Goal: Information Seeking & Learning: Check status

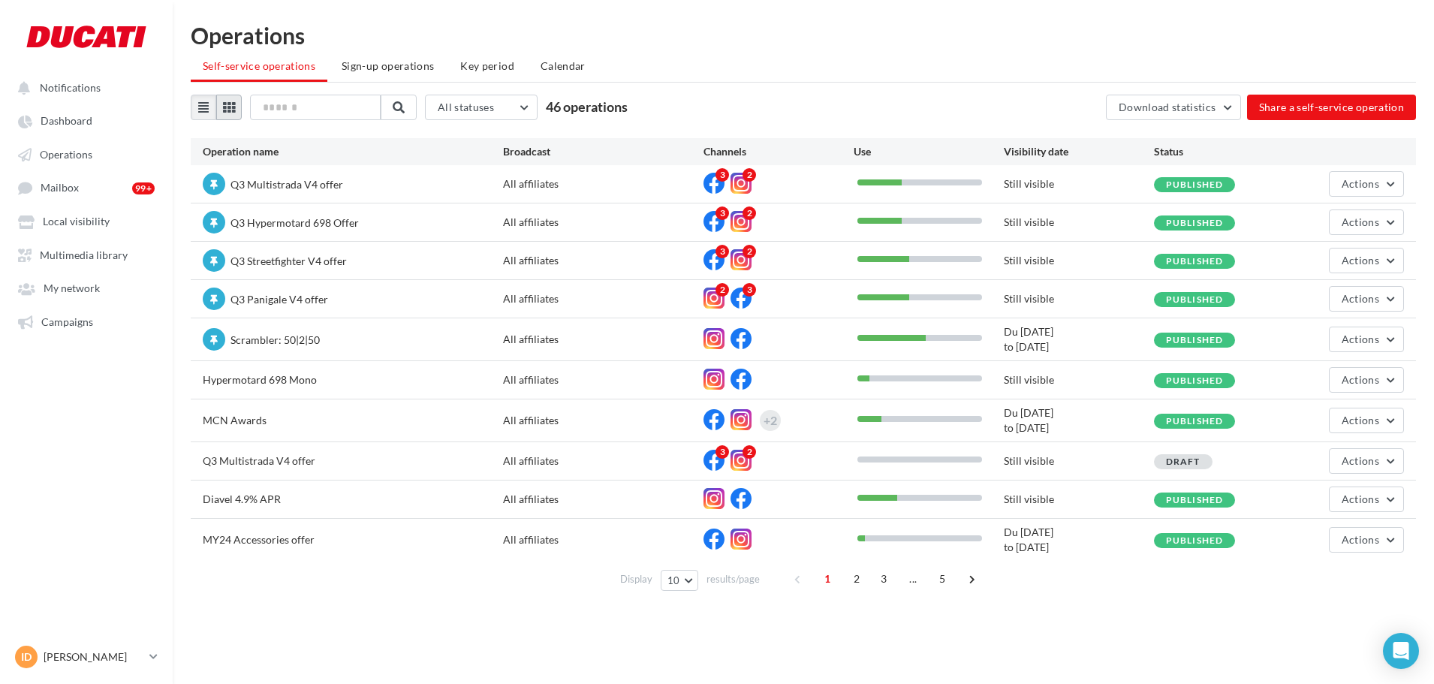
click at [231, 108] on icon at bounding box center [229, 107] width 12 height 12
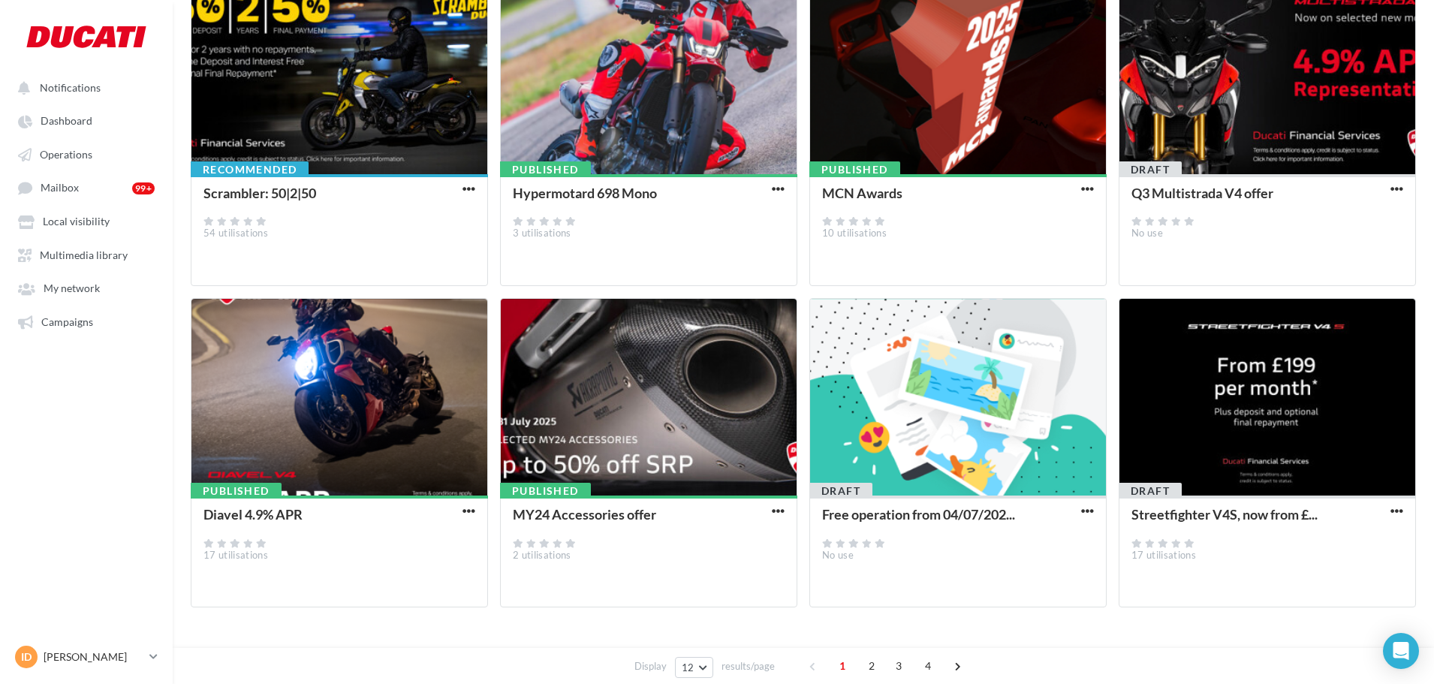
scroll to position [490, 0]
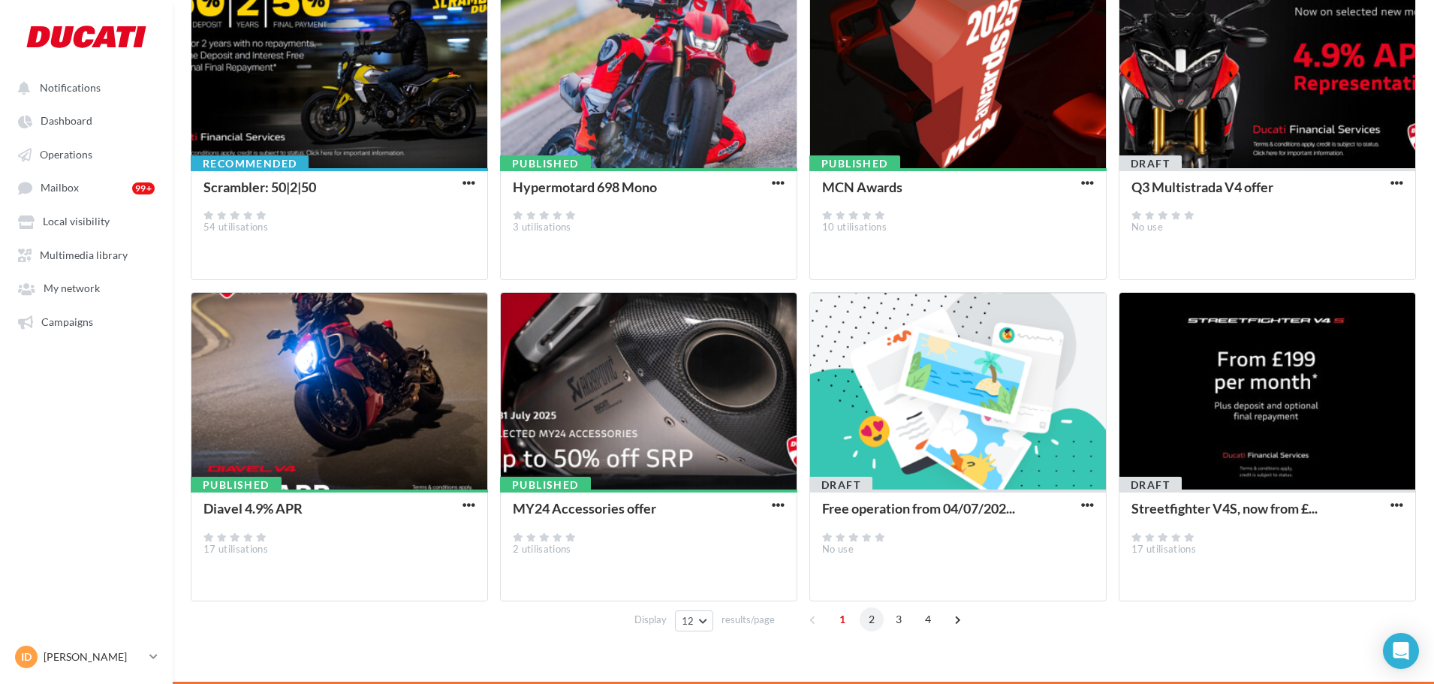
click at [872, 622] on span "2" at bounding box center [872, 619] width 24 height 24
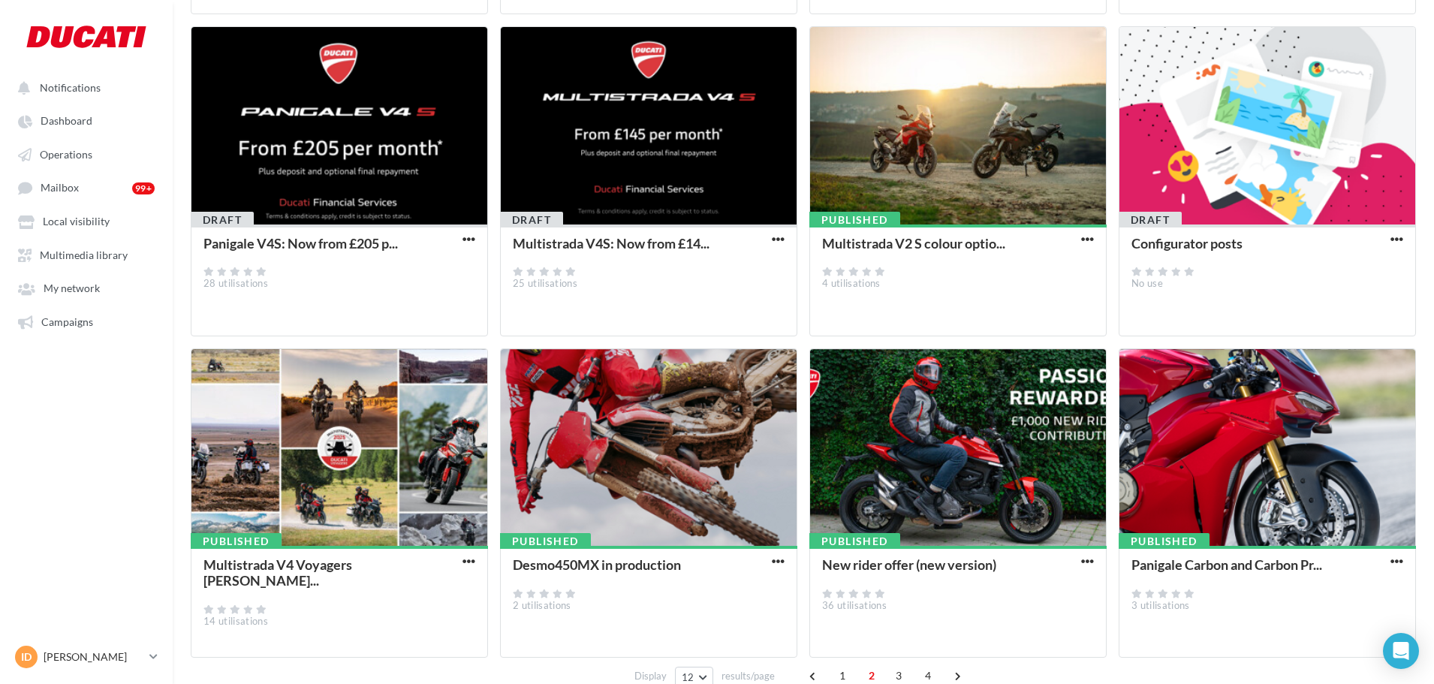
scroll to position [453, 0]
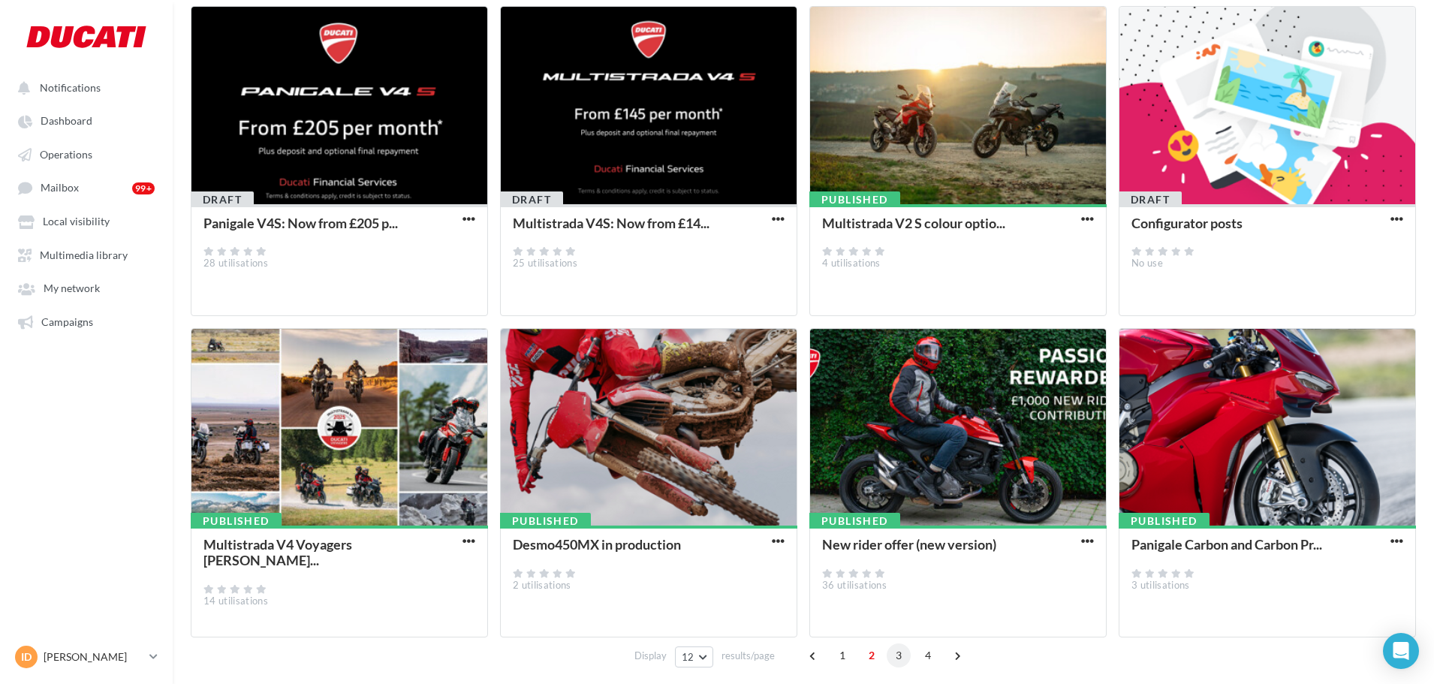
click at [898, 654] on span "3" at bounding box center [899, 655] width 24 height 24
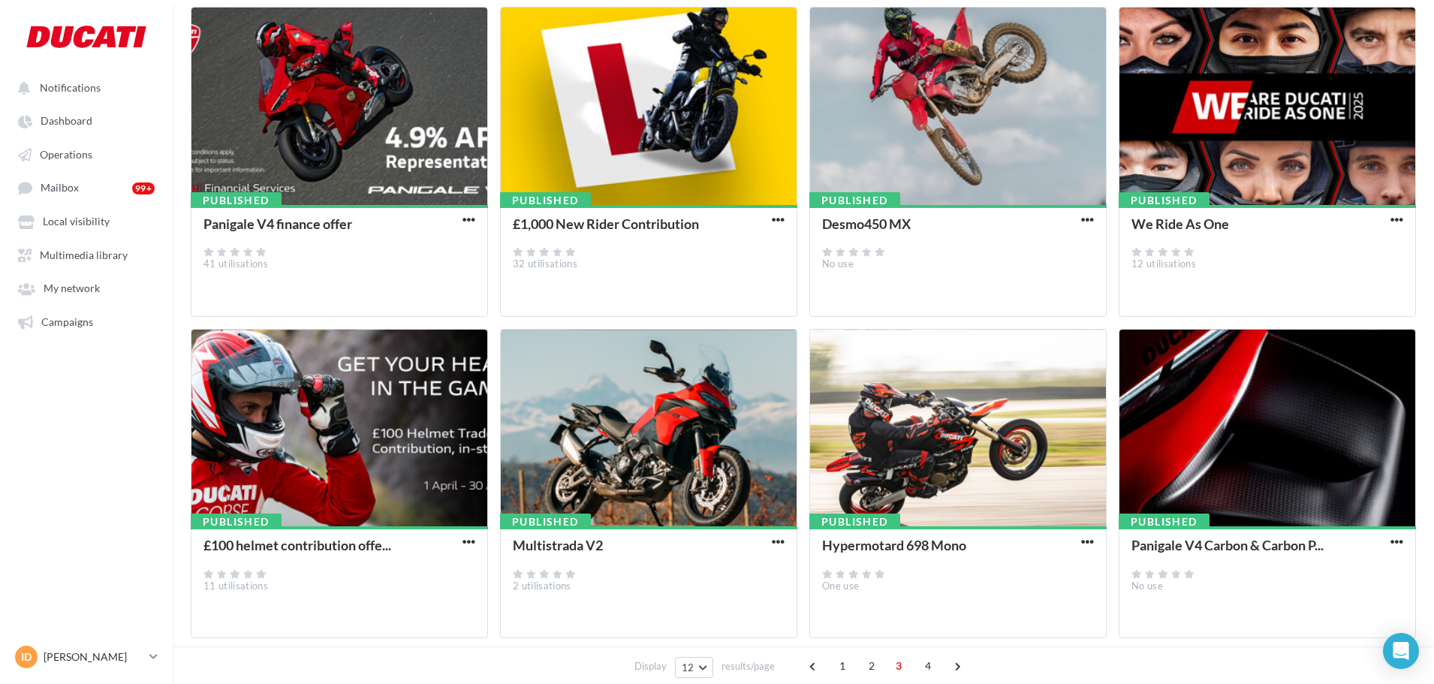
scroll to position [490, 0]
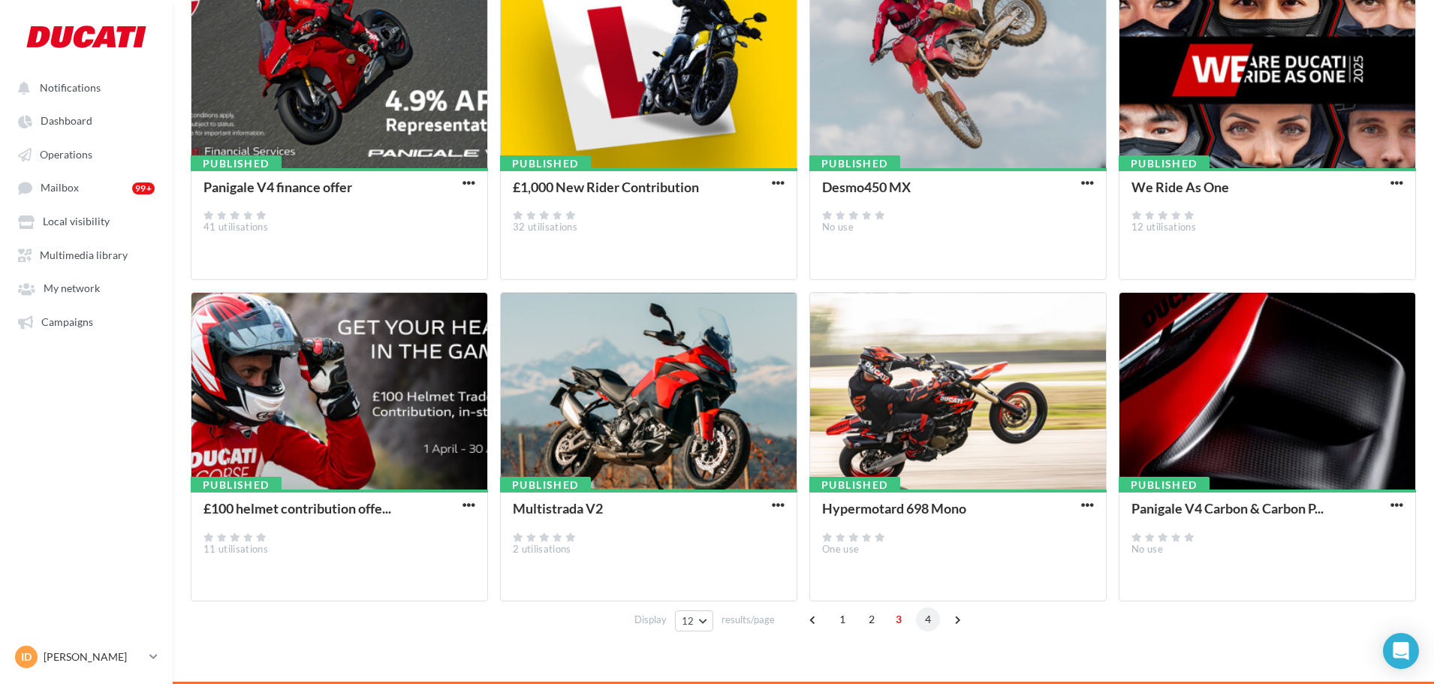
click at [923, 622] on span "4" at bounding box center [928, 619] width 24 height 24
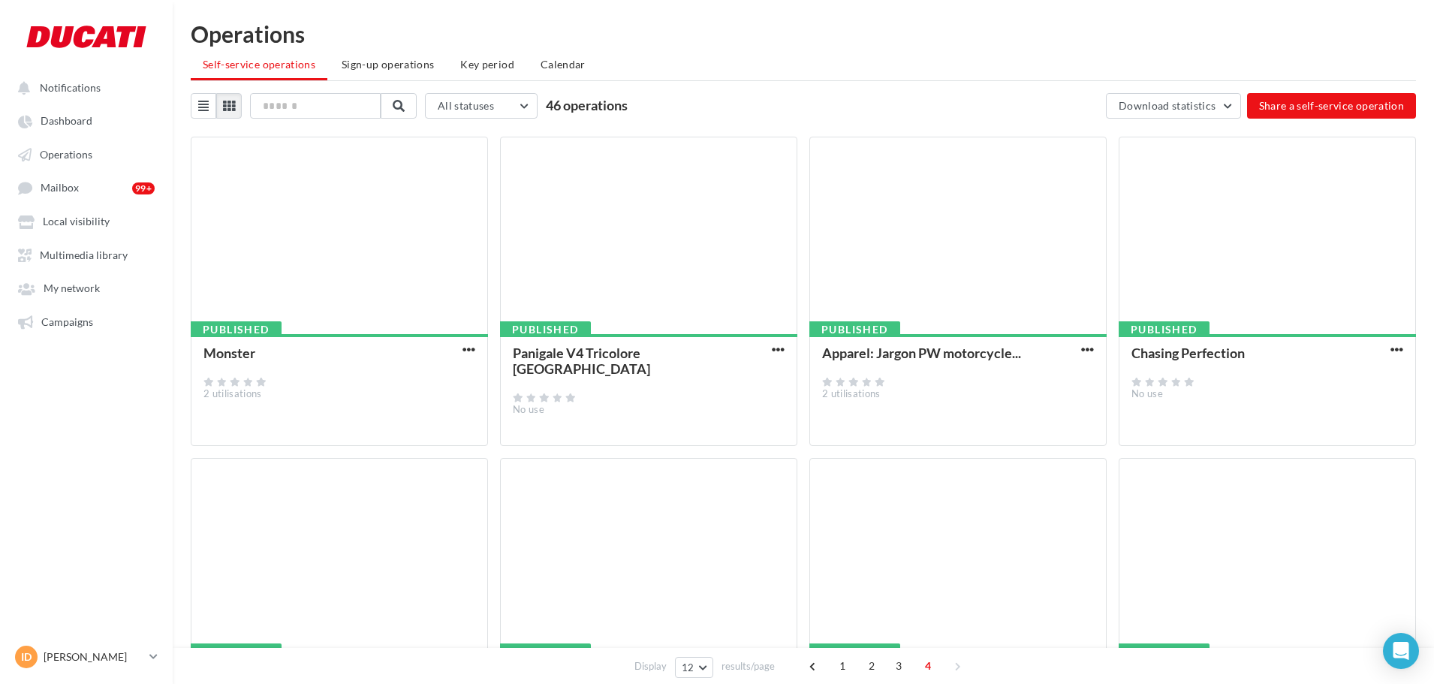
scroll to position [0, 0]
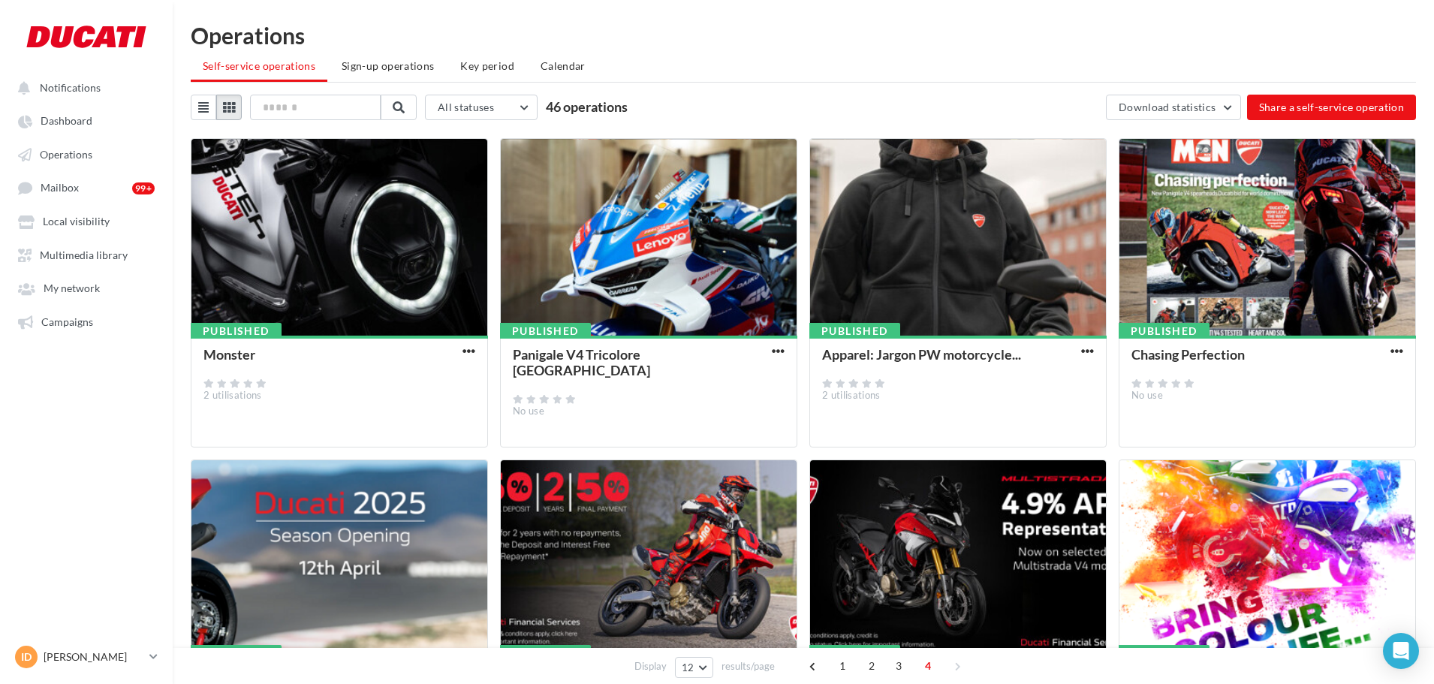
click at [225, 108] on icon at bounding box center [229, 107] width 12 height 12
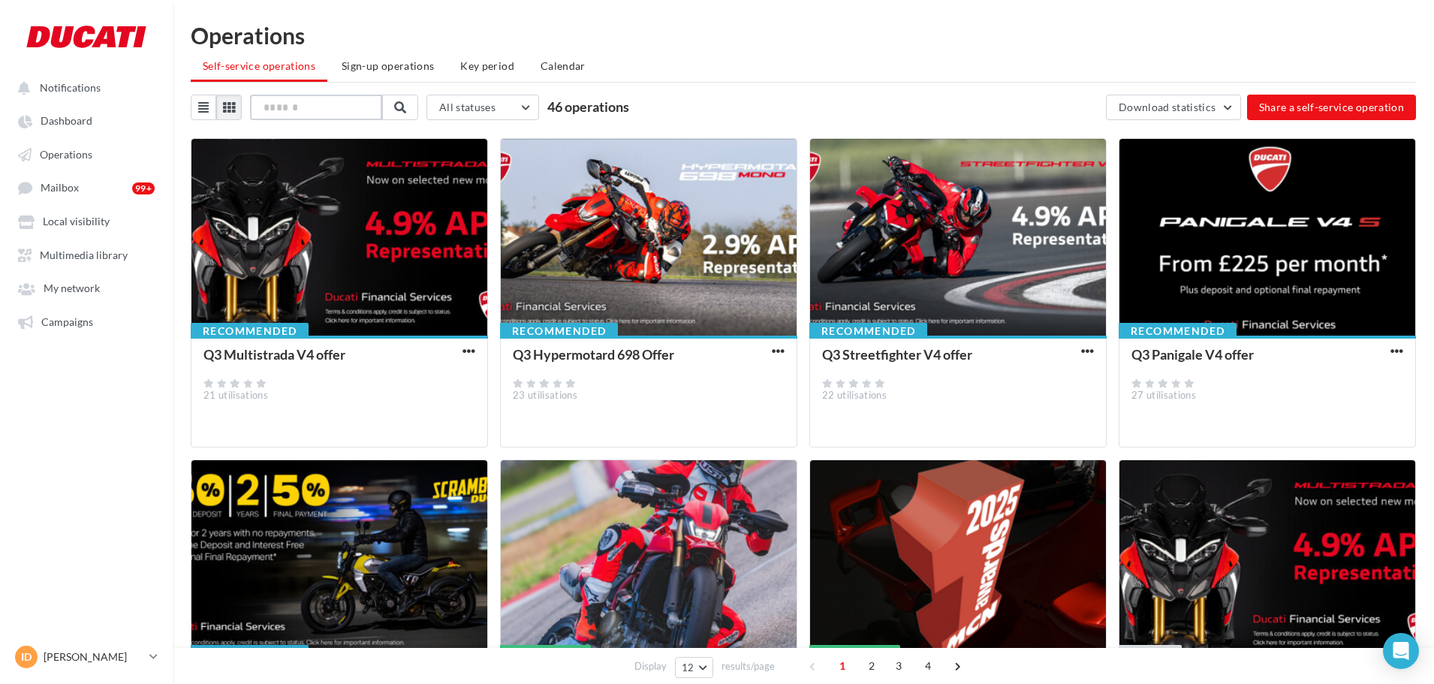
click at [291, 107] on input "text" at bounding box center [316, 108] width 132 height 26
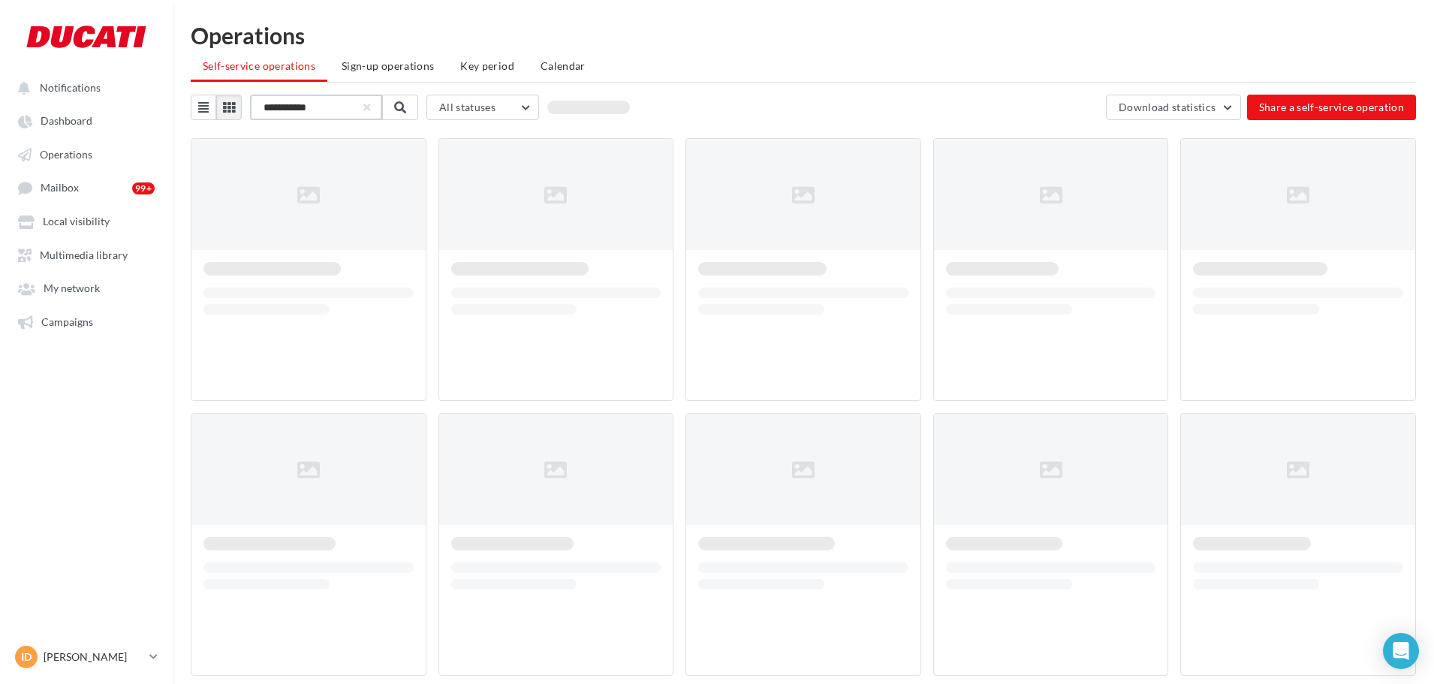
click at [276, 110] on input "**********" at bounding box center [316, 108] width 132 height 26
click at [300, 107] on input "**********" at bounding box center [316, 108] width 132 height 26
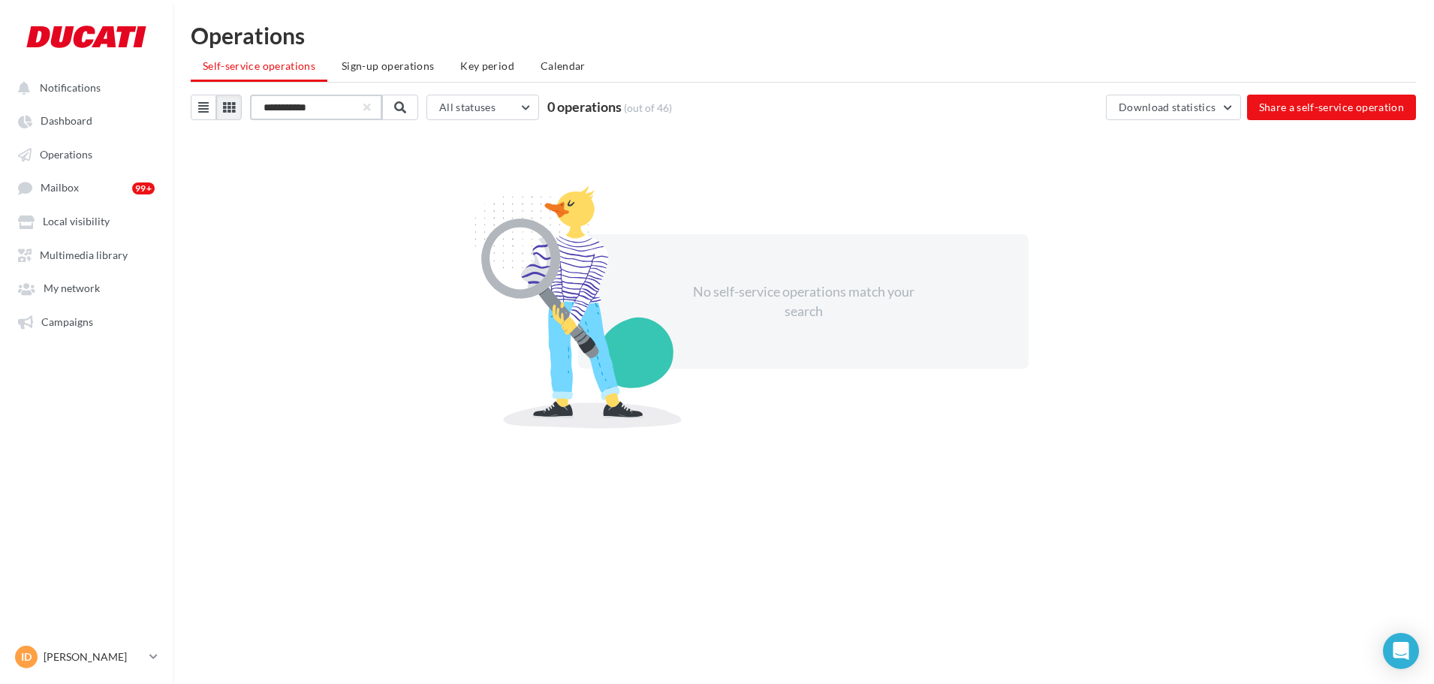
click at [345, 107] on input "**********" at bounding box center [316, 108] width 132 height 26
type input "**********"
click at [352, 116] on input "**********" at bounding box center [316, 108] width 132 height 26
drag, startPoint x: 340, startPoint y: 112, endPoint x: 241, endPoint y: 118, distance: 99.3
click at [241, 118] on div "**********" at bounding box center [431, 108] width 481 height 26
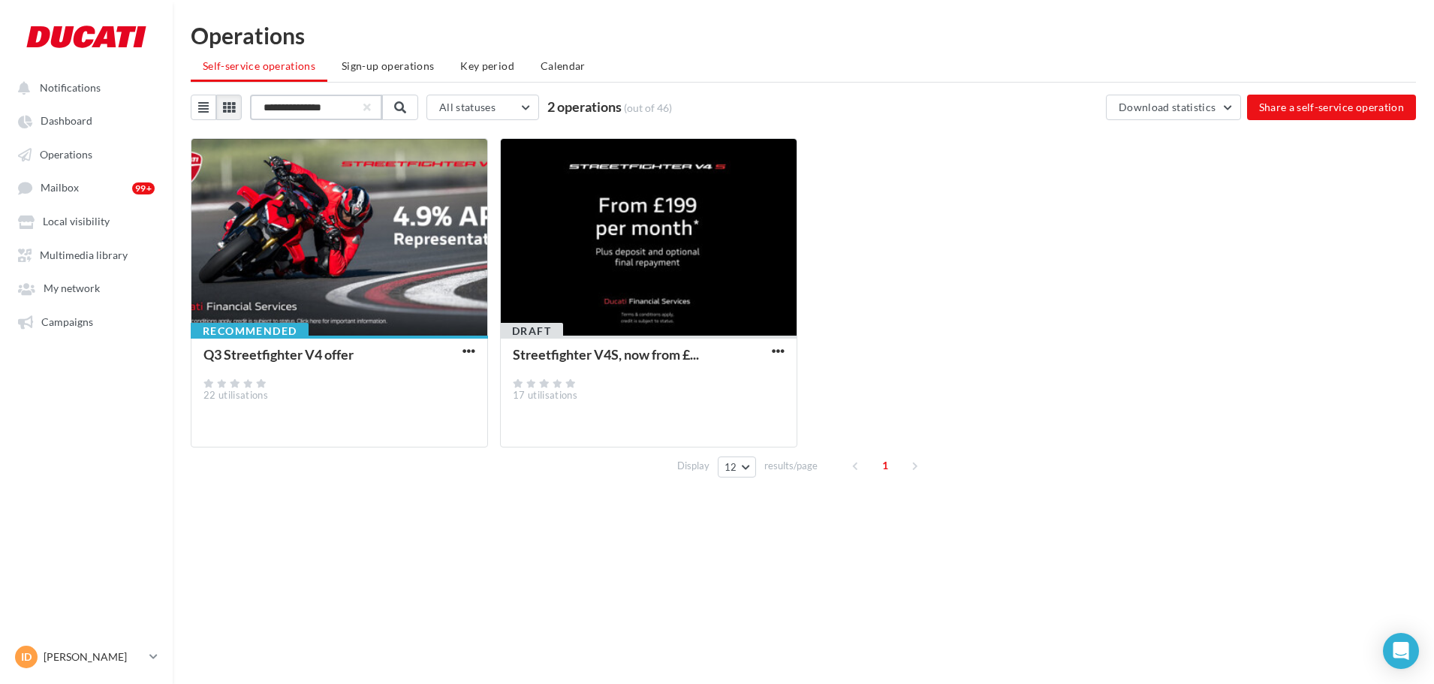
type input "**********"
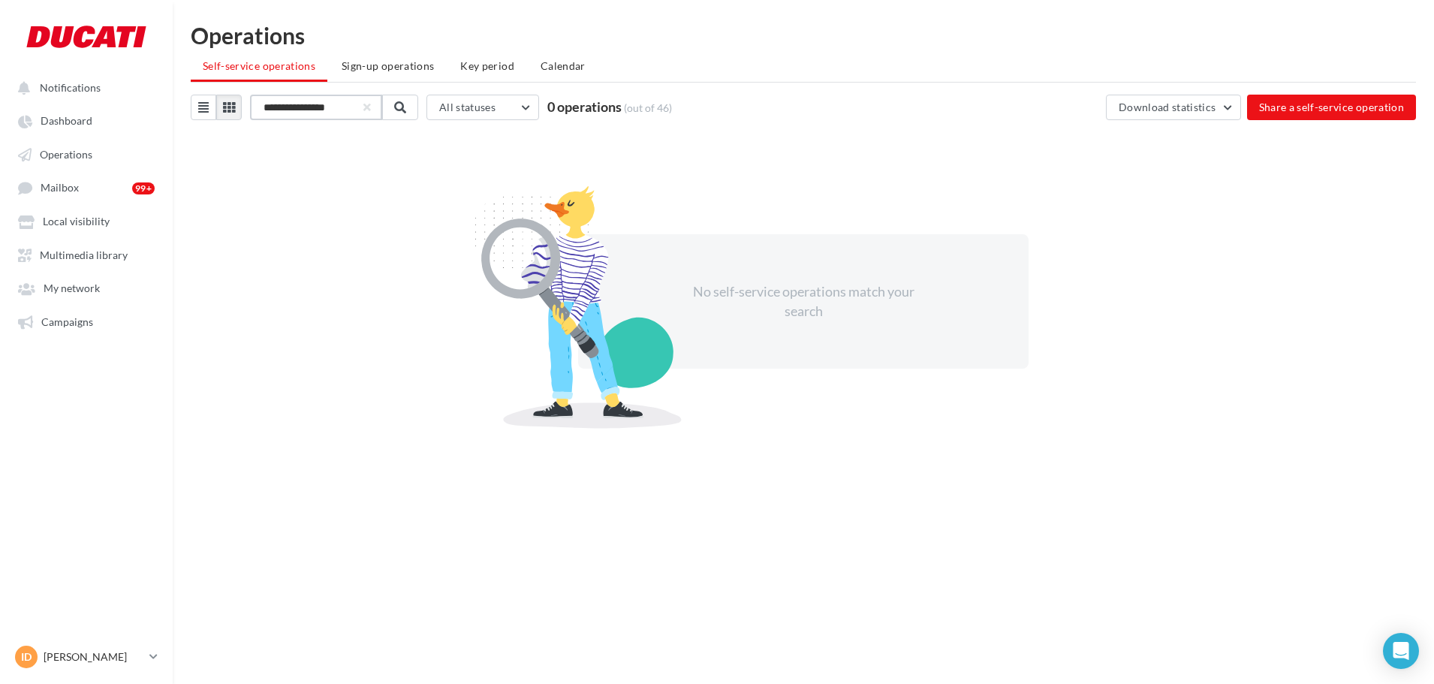
drag, startPoint x: 319, startPoint y: 113, endPoint x: 124, endPoint y: 135, distance: 196.4
click at [137, 132] on div "Notifications Dashboard Operations Mailbox" at bounding box center [717, 366] width 1434 height 684
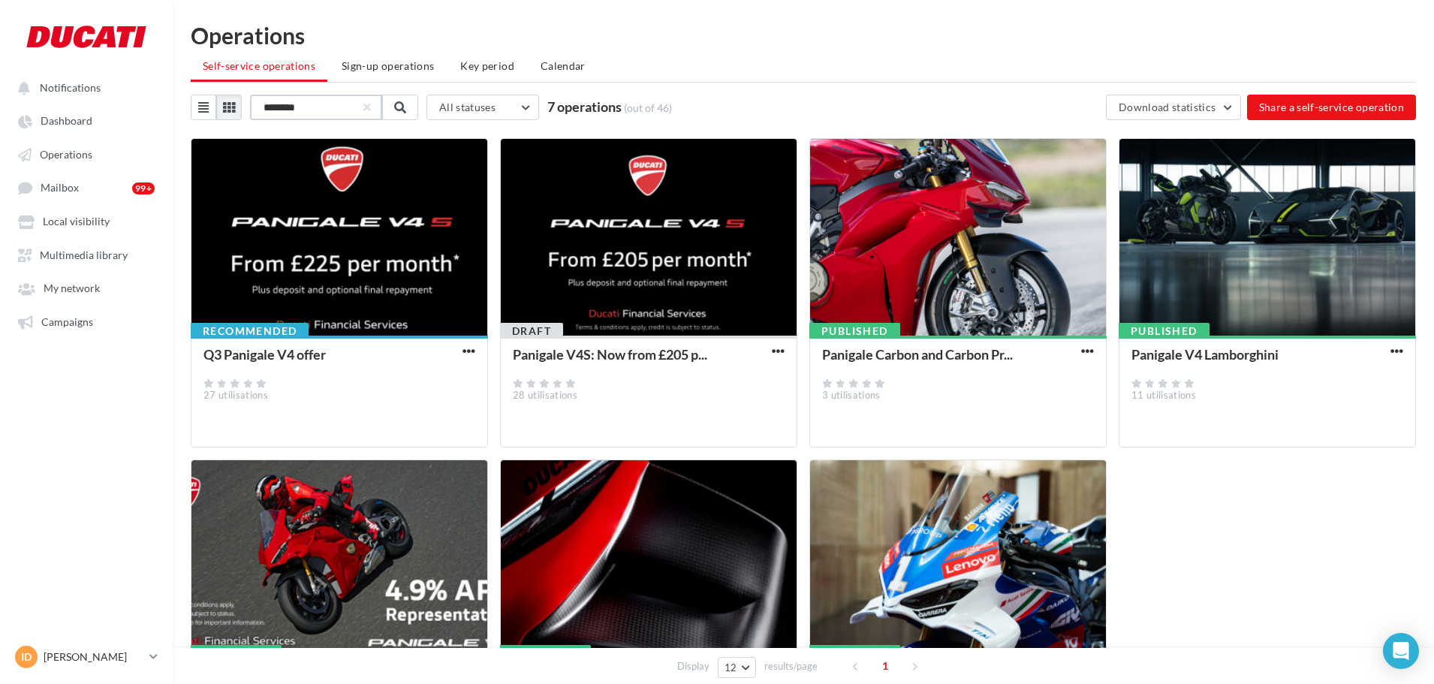
type input "********"
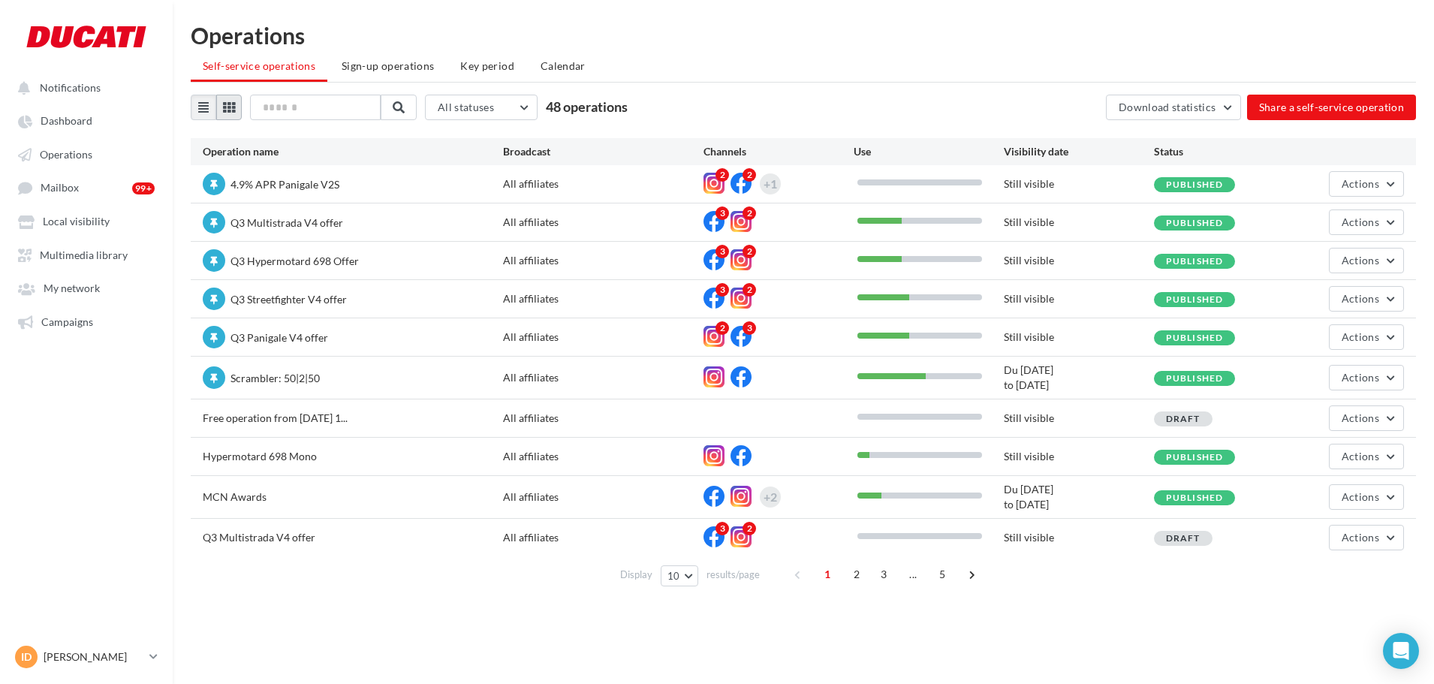
click at [231, 109] on icon at bounding box center [229, 107] width 12 height 12
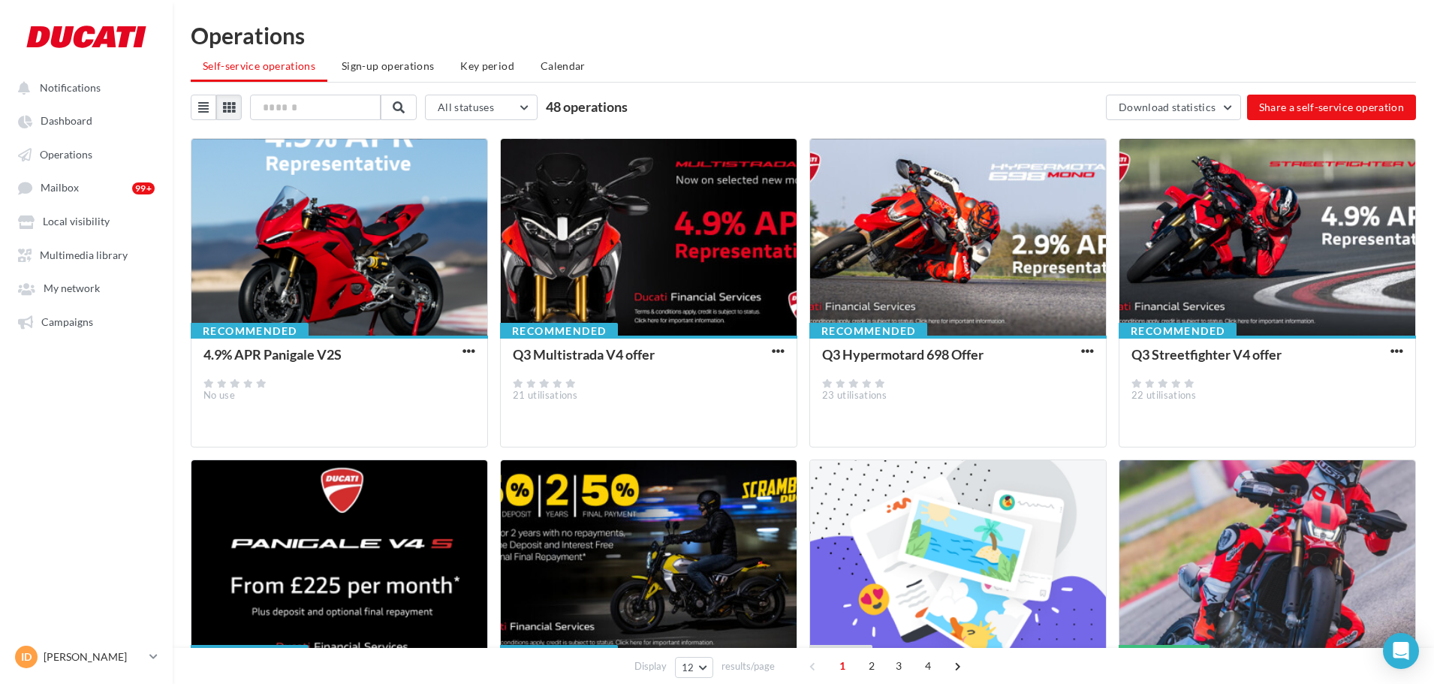
click at [477, 357] on button "button" at bounding box center [468, 352] width 19 height 15
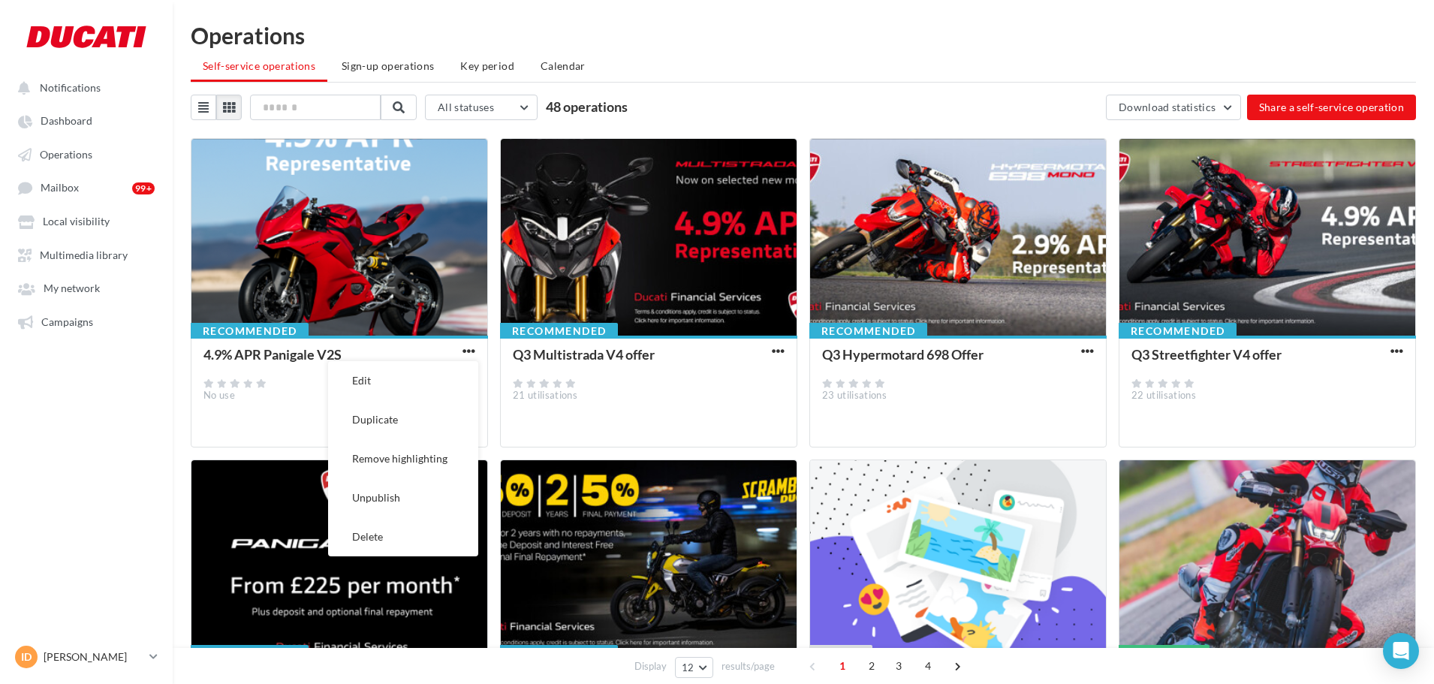
click at [264, 410] on div "4.9% APR Panigale V2S No use" at bounding box center [339, 391] width 272 height 86
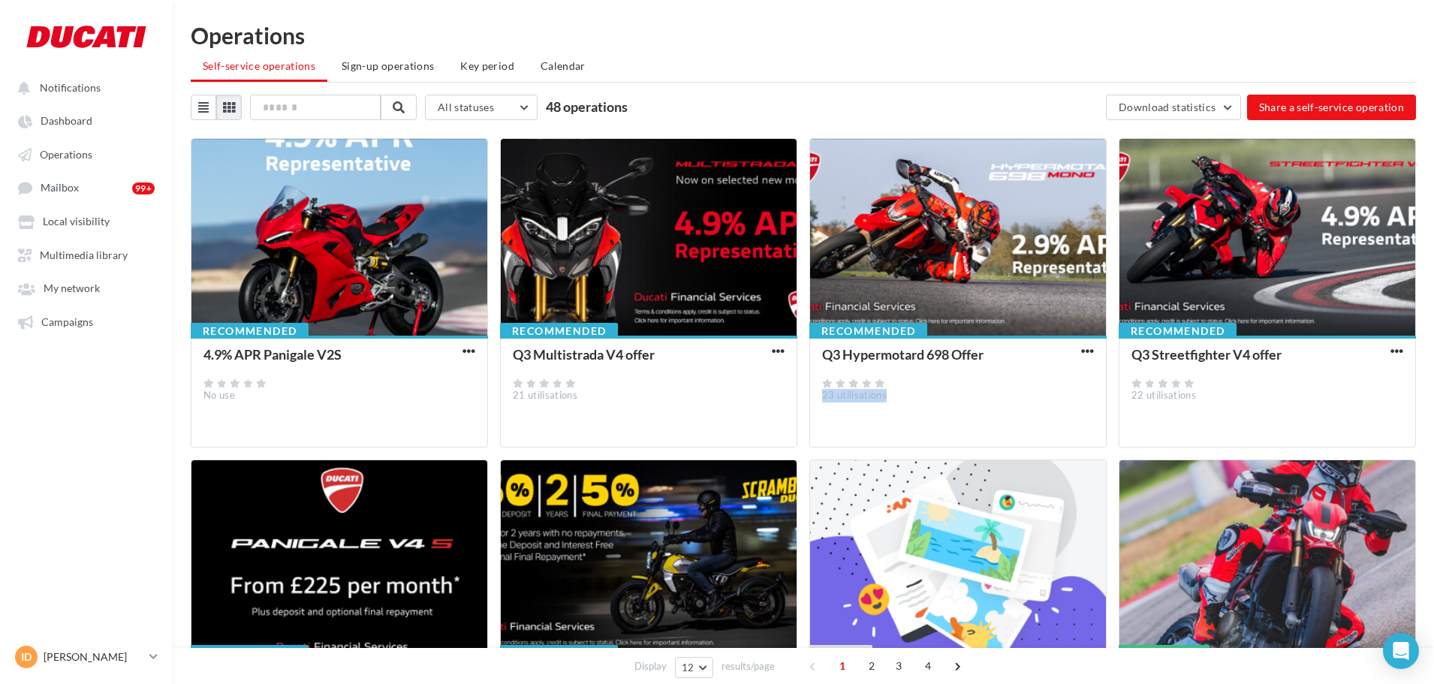
click at [1078, 351] on div "Recommended Q3 Hypermotard 698 Offer 23 utilisations" at bounding box center [957, 292] width 297 height 309
click at [1089, 354] on span "button" at bounding box center [1087, 351] width 13 height 13
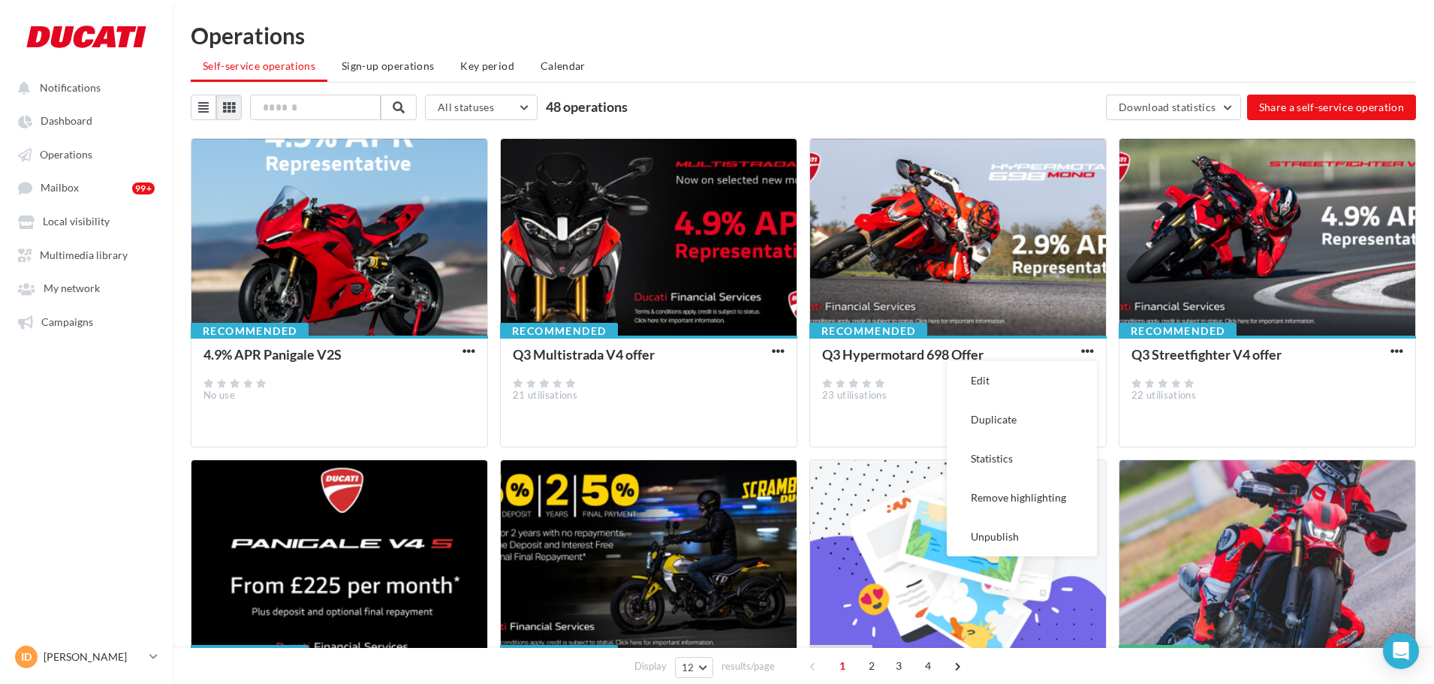
click at [700, 416] on div "Q3 Multistrada V4 offer 21 utilisations" at bounding box center [649, 391] width 272 height 86
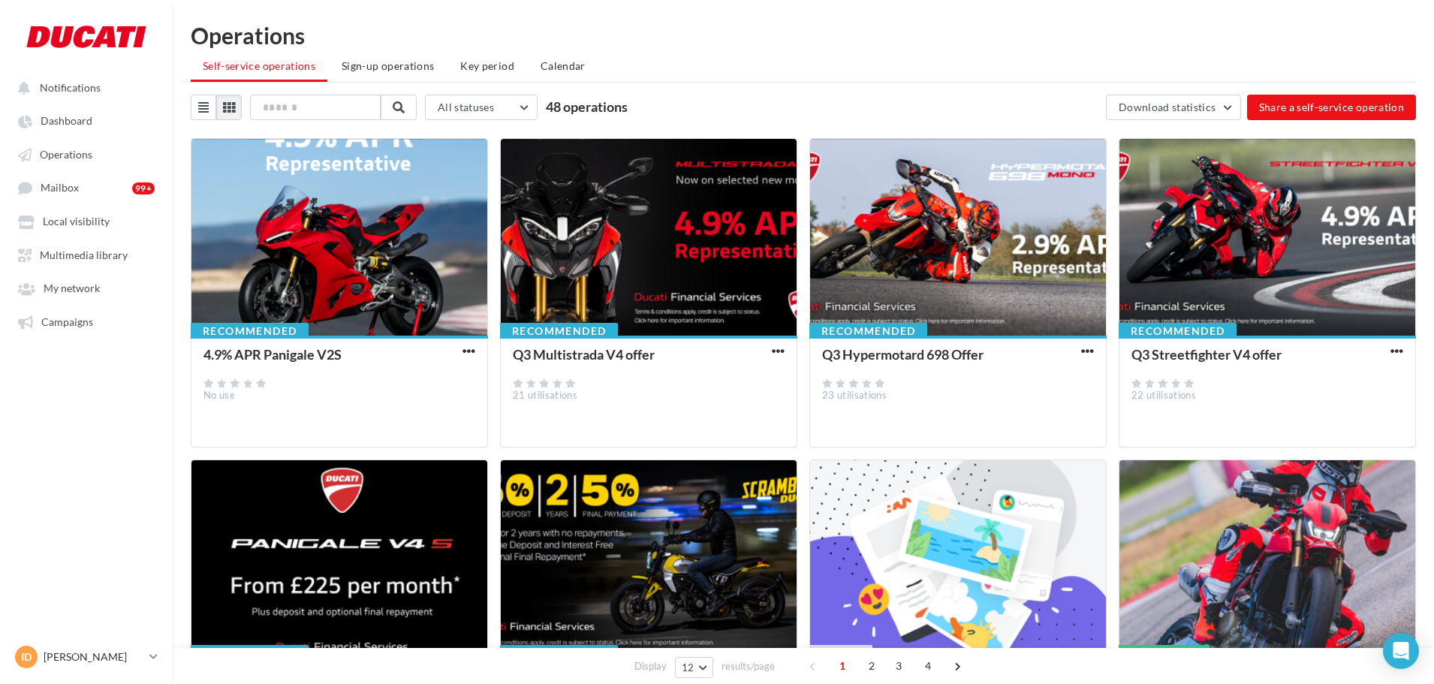
drag, startPoint x: 377, startPoint y: 404, endPoint x: 394, endPoint y: 375, distance: 33.4
click at [378, 402] on div "4.9% APR Panigale V2S No use" at bounding box center [339, 391] width 272 height 86
click at [476, 354] on button "button" at bounding box center [468, 352] width 19 height 15
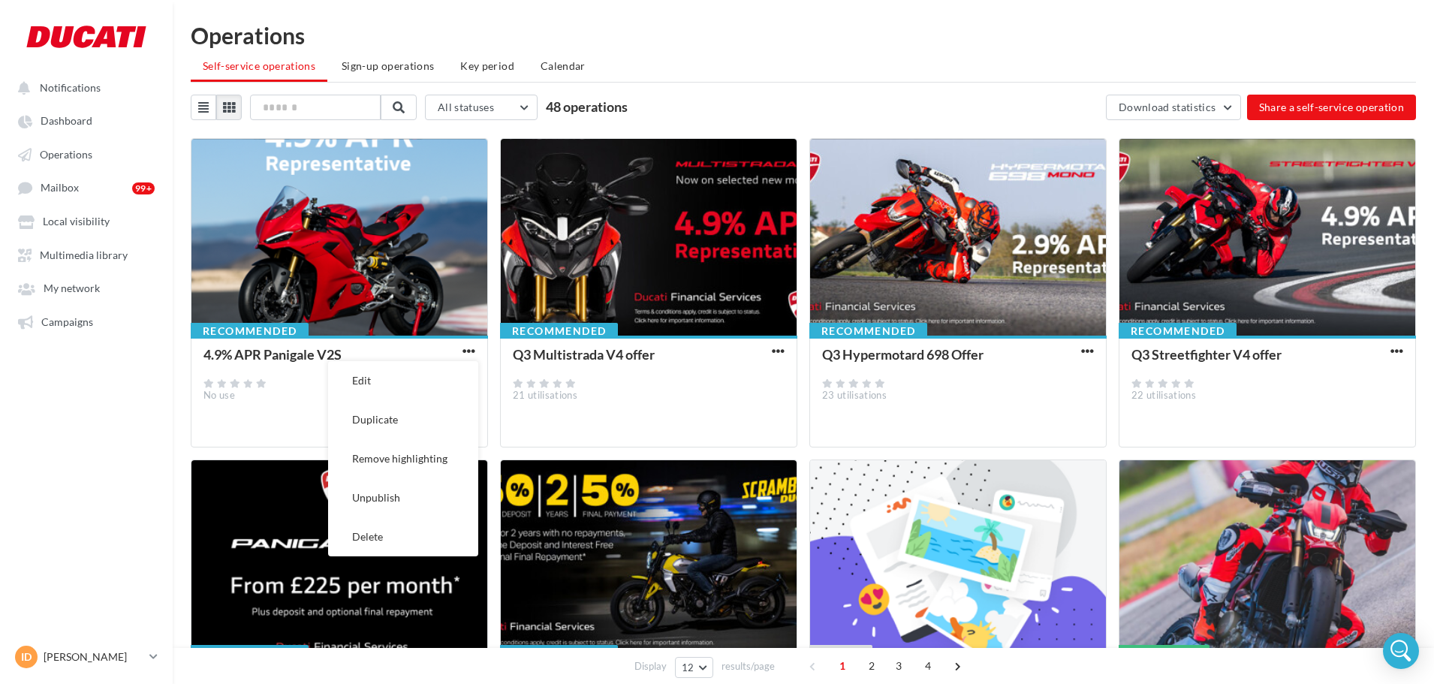
click at [396, 269] on div at bounding box center [339, 238] width 296 height 198
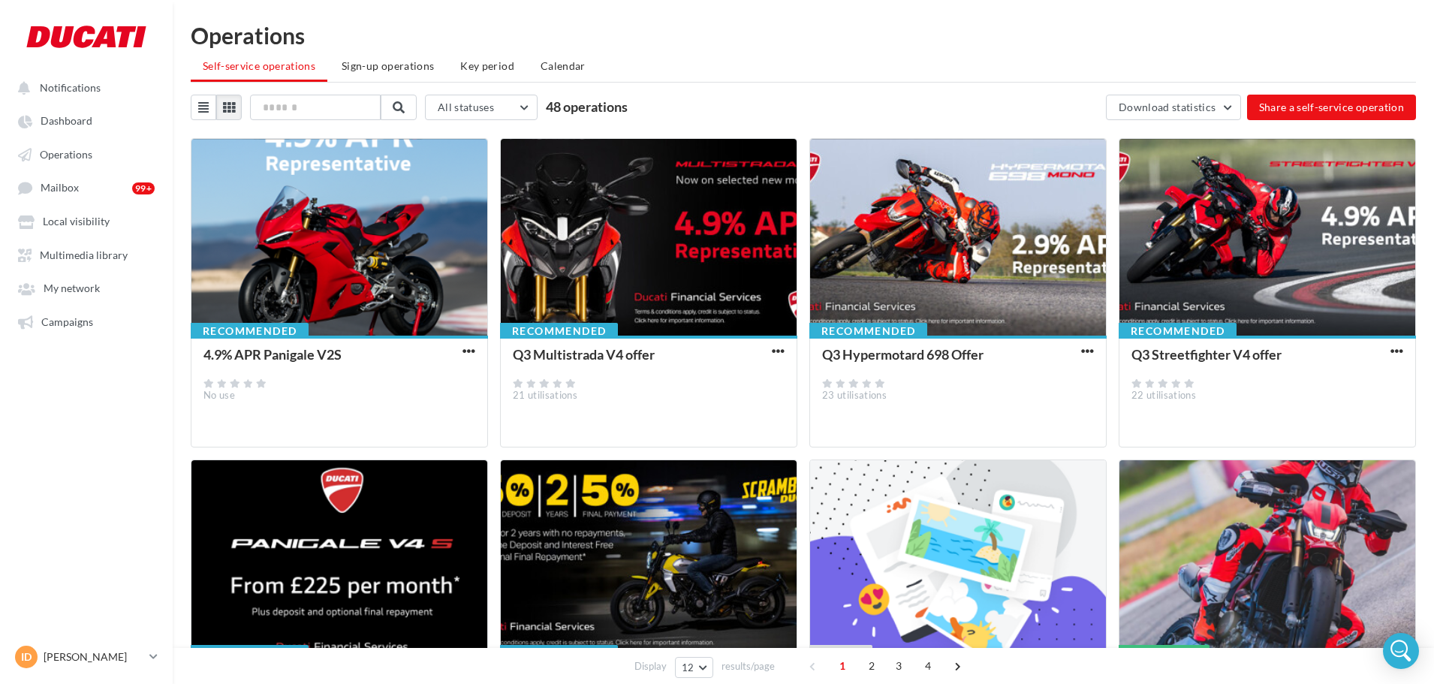
click at [396, 269] on div at bounding box center [339, 238] width 296 height 198
click at [478, 359] on div at bounding box center [468, 352] width 19 height 15
click at [477, 355] on button "button" at bounding box center [468, 352] width 19 height 15
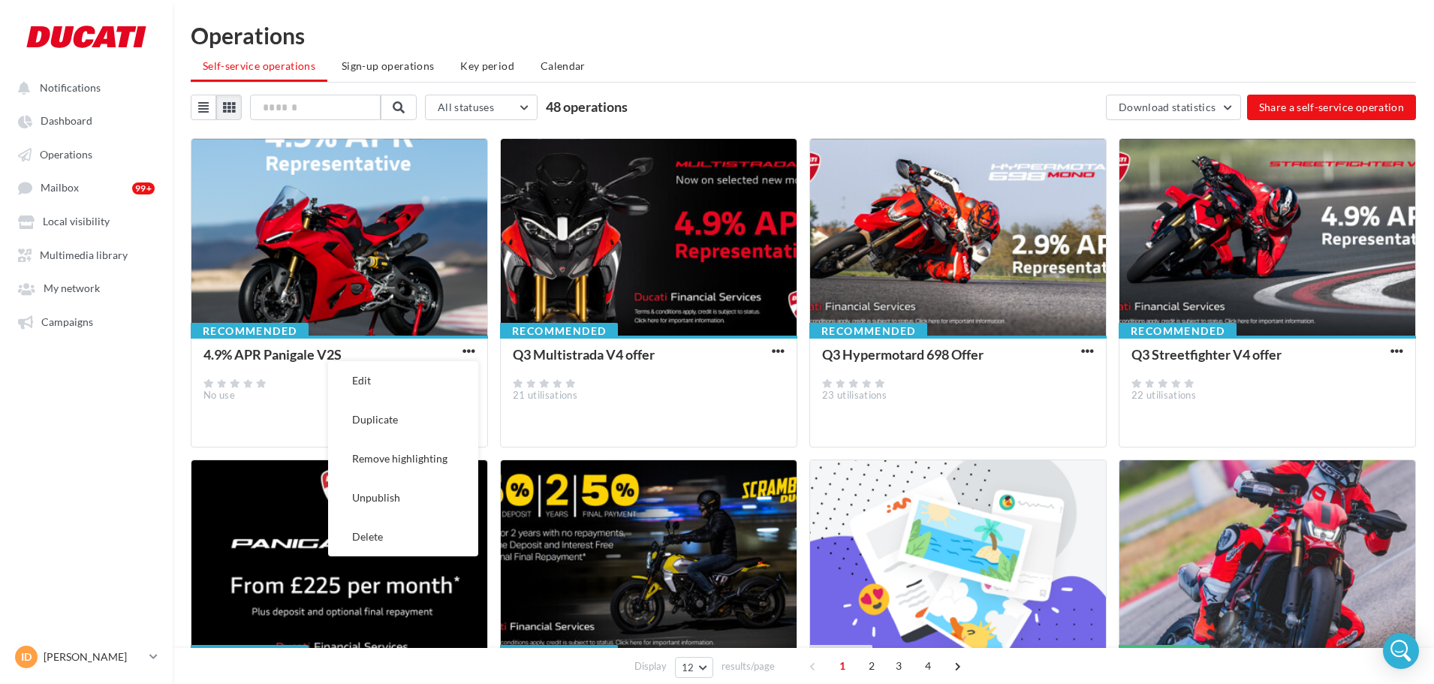
click at [435, 317] on div at bounding box center [339, 238] width 296 height 198
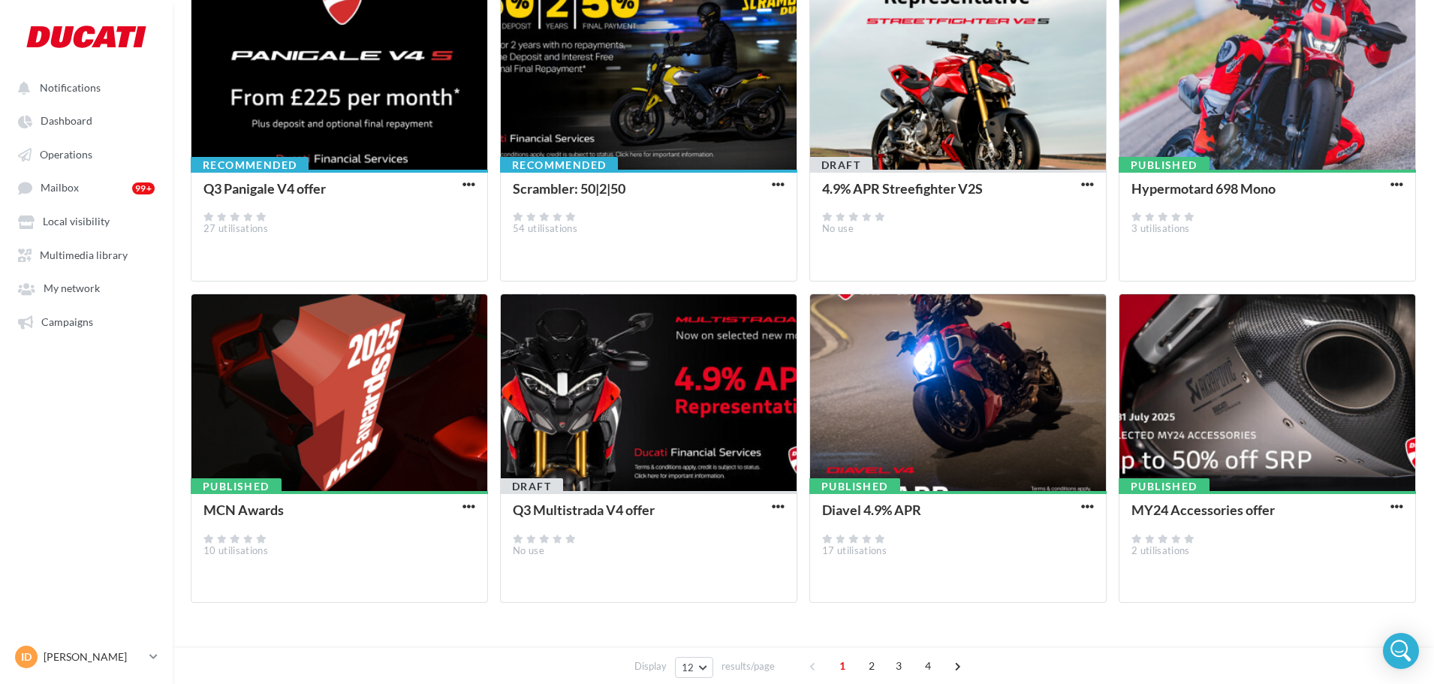
scroll to position [490, 0]
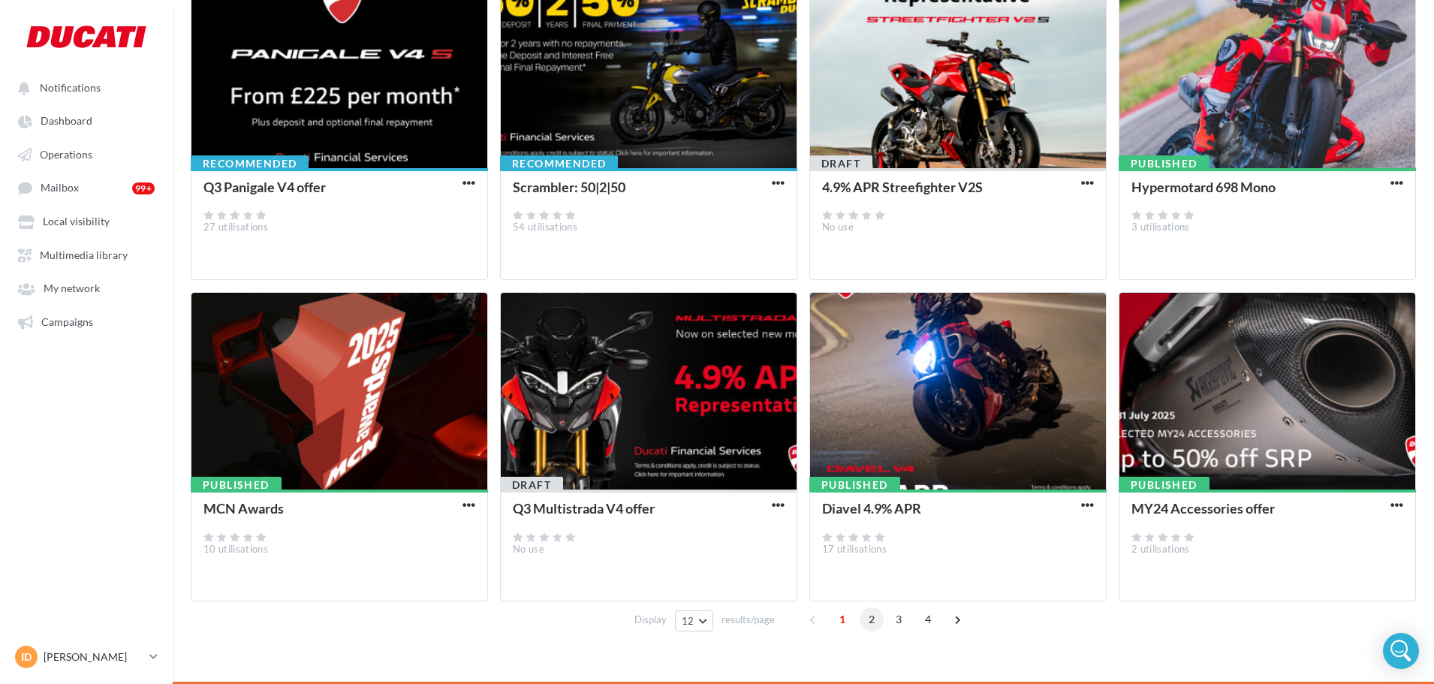
click at [867, 617] on span "2" at bounding box center [872, 619] width 24 height 24
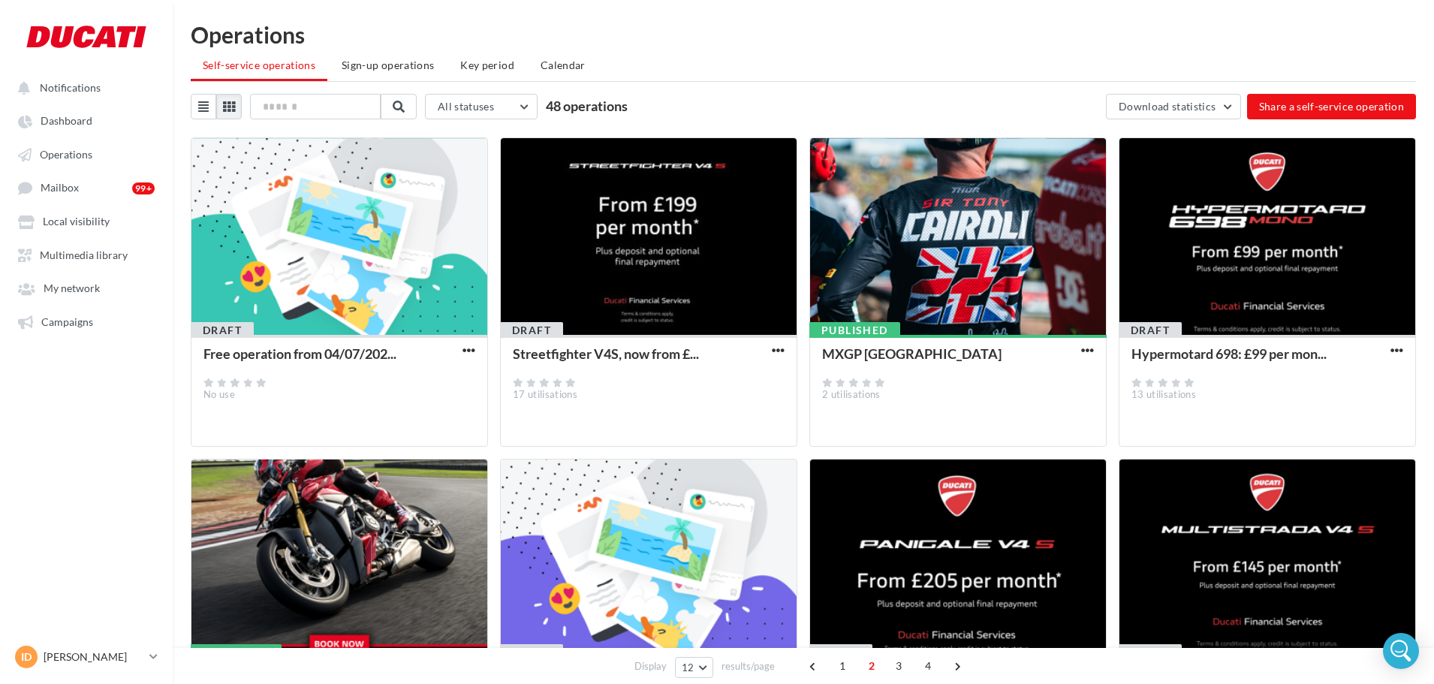
scroll to position [0, 0]
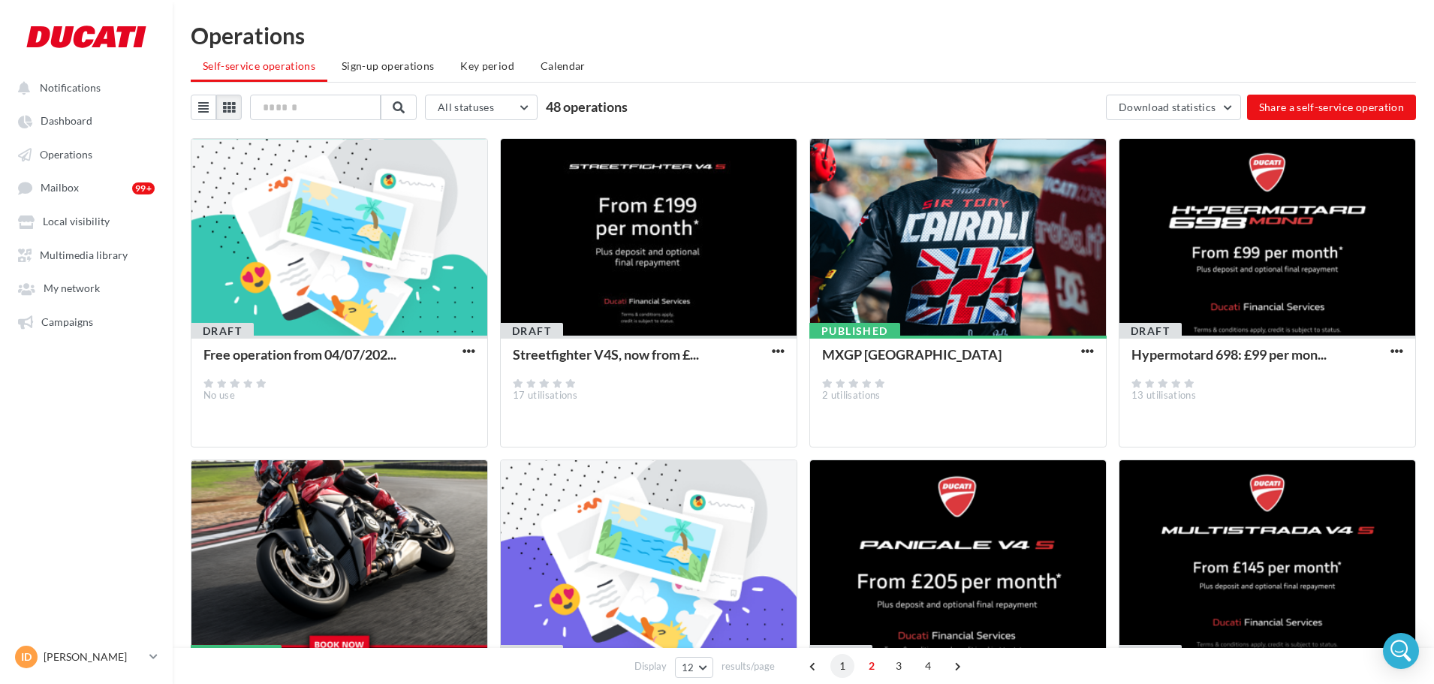
click at [846, 658] on span "1" at bounding box center [842, 666] width 24 height 24
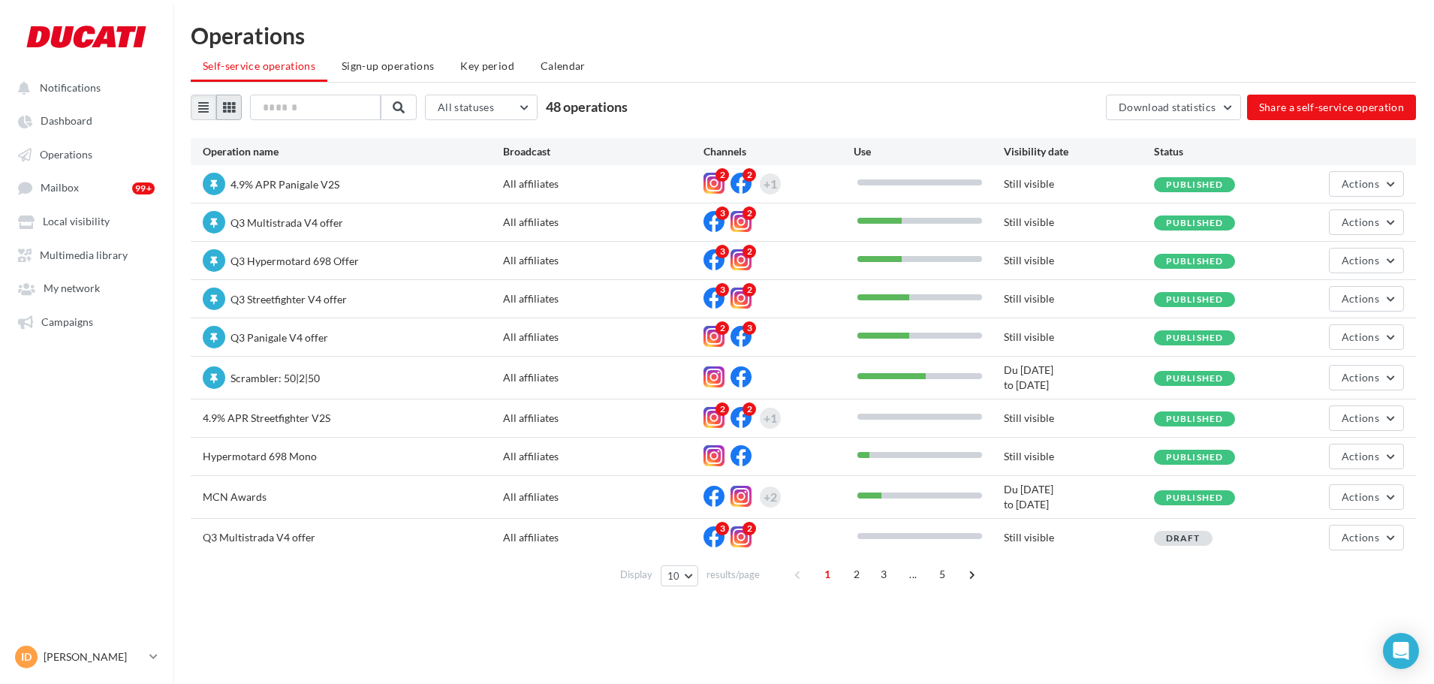
click at [224, 109] on icon at bounding box center [229, 107] width 12 height 12
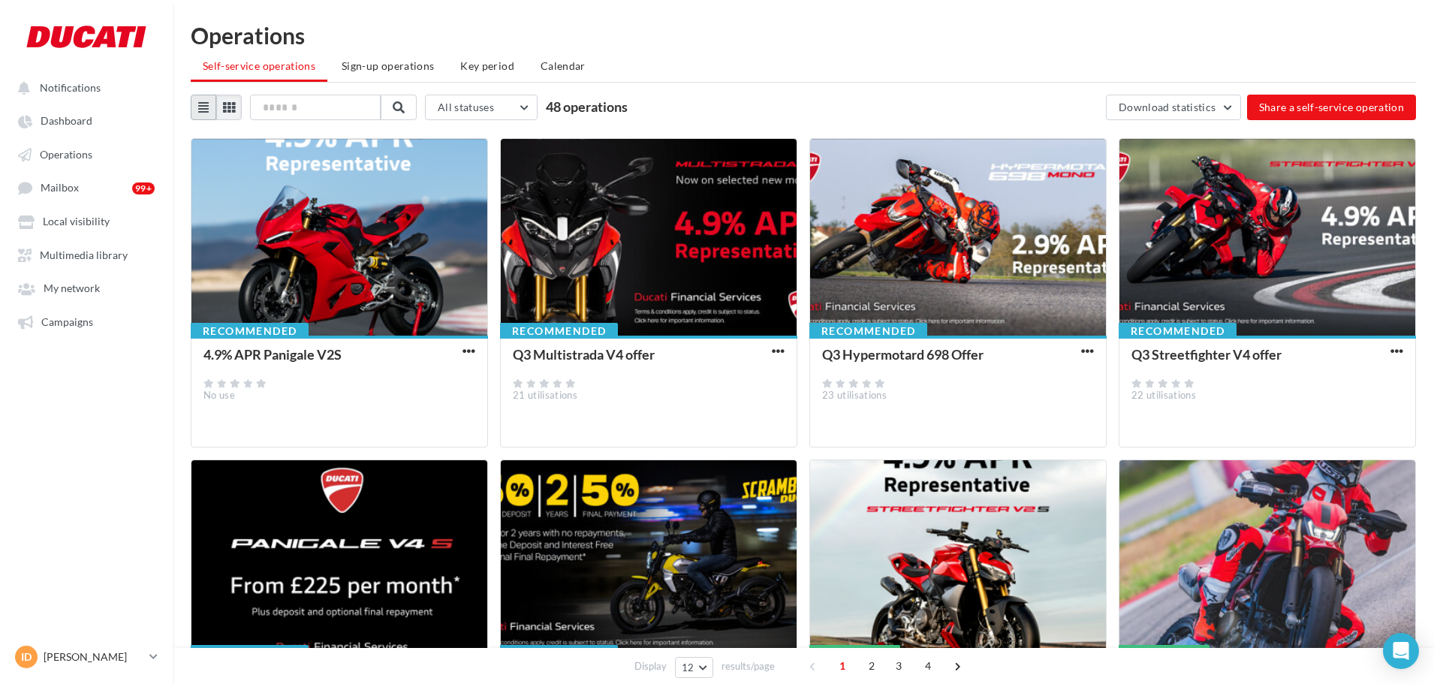
click at [207, 106] on icon at bounding box center [203, 107] width 11 height 12
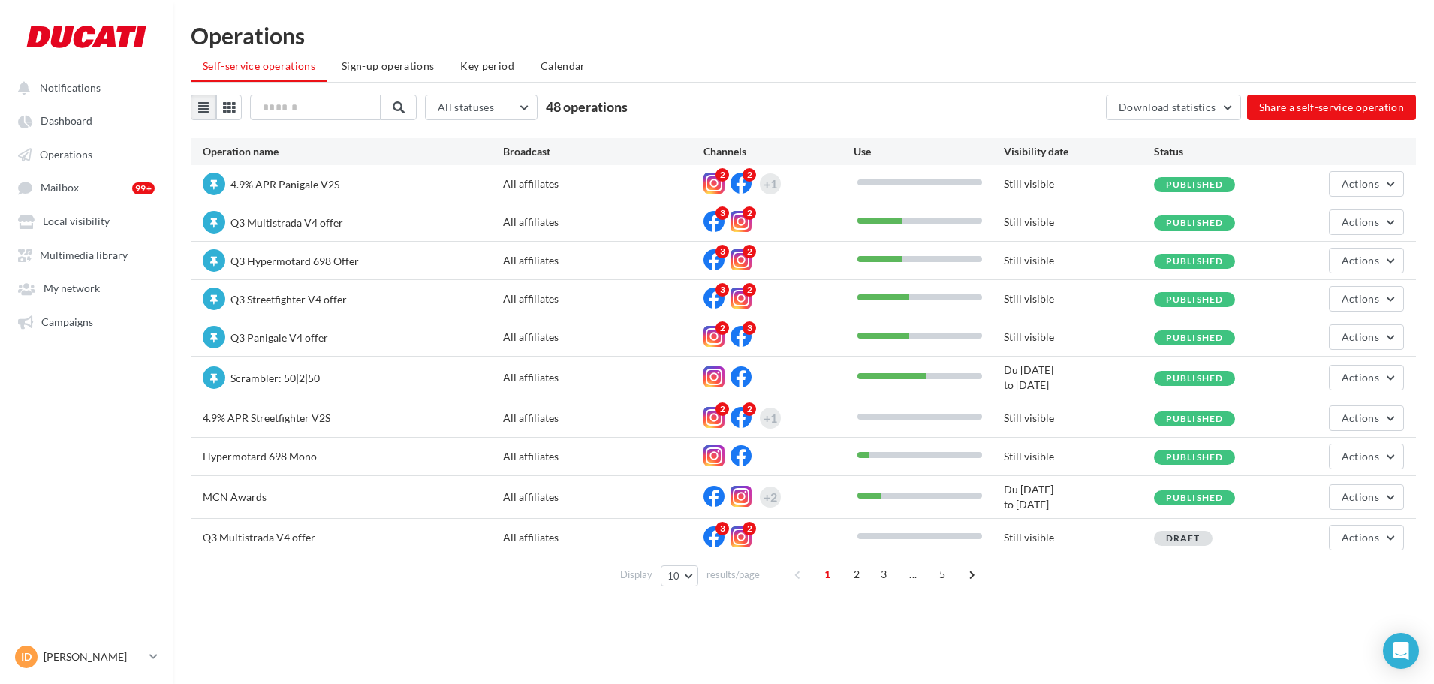
click at [294, 188] on span "4.9% APR Panigale V2S" at bounding box center [285, 184] width 109 height 13
click at [243, 189] on span "4.9% APR Panigale V2S" at bounding box center [285, 184] width 109 height 13
click at [218, 76] on ul "Self-service operations Sign-up operations Key period Calendar" at bounding box center [803, 68] width 1225 height 30
click at [224, 111] on icon at bounding box center [229, 107] width 12 height 12
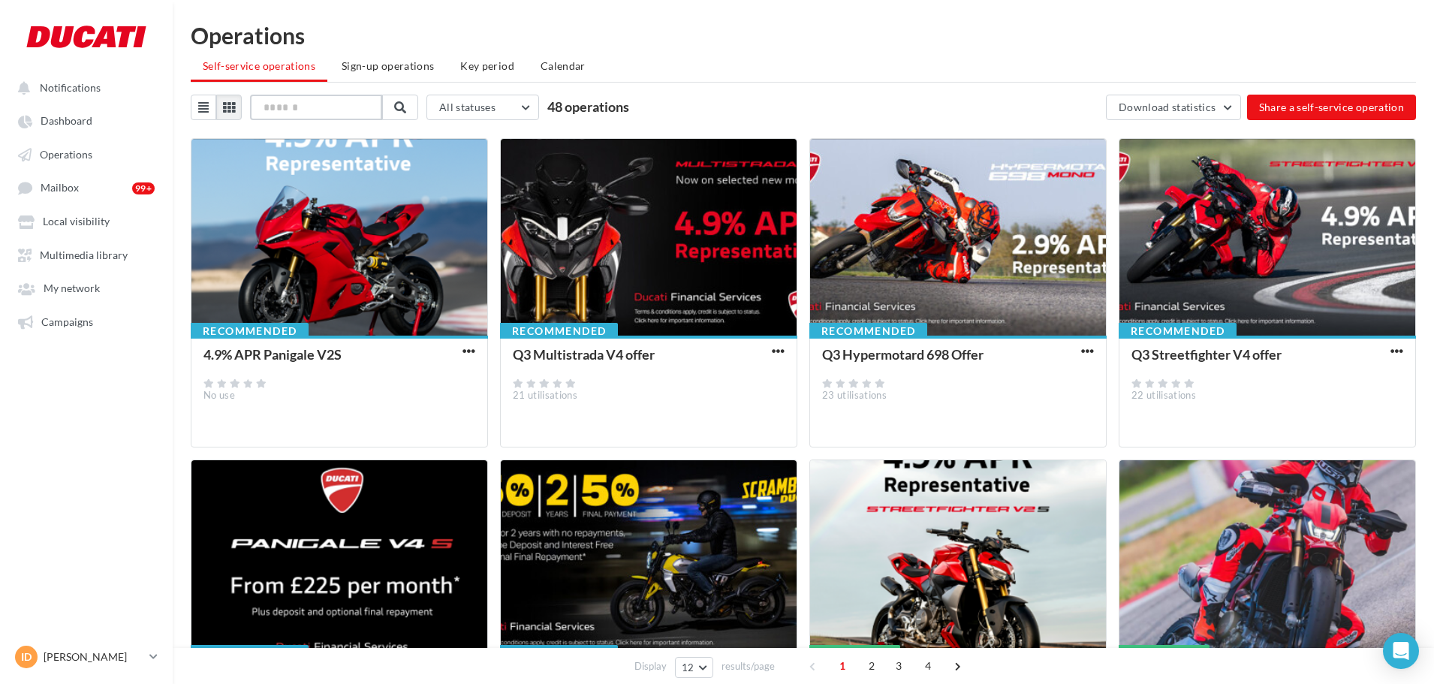
click at [309, 108] on input "text" at bounding box center [316, 108] width 132 height 26
click at [236, 108] on button at bounding box center [229, 108] width 26 height 26
click at [206, 106] on icon at bounding box center [203, 107] width 11 height 12
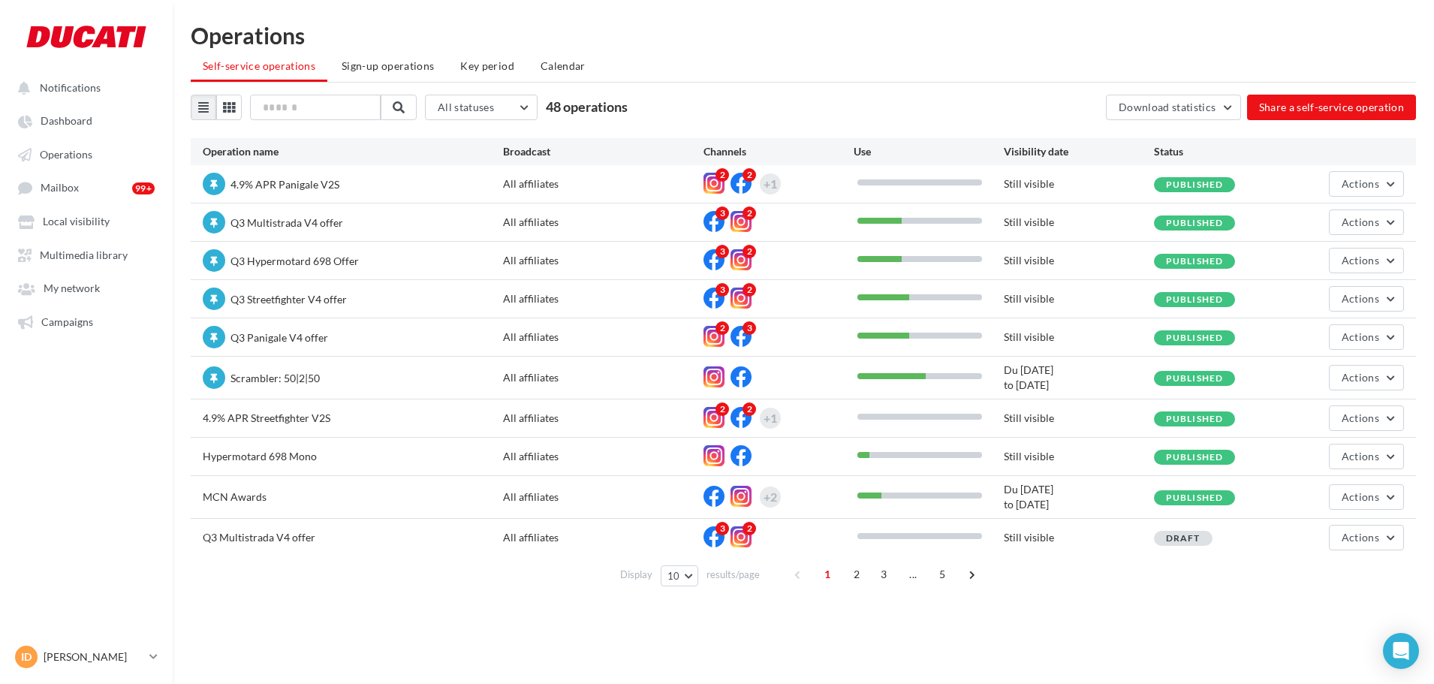
click at [270, 417] on span "4.9% APR Streetfighter V2S" at bounding box center [267, 417] width 128 height 13
click at [294, 423] on span "4.9% APR Streetfighter V2S" at bounding box center [267, 417] width 128 height 13
click at [303, 415] on span "4.9% APR Streetfighter V2S" at bounding box center [267, 417] width 128 height 13
click at [279, 116] on input "text" at bounding box center [316, 108] width 132 height 26
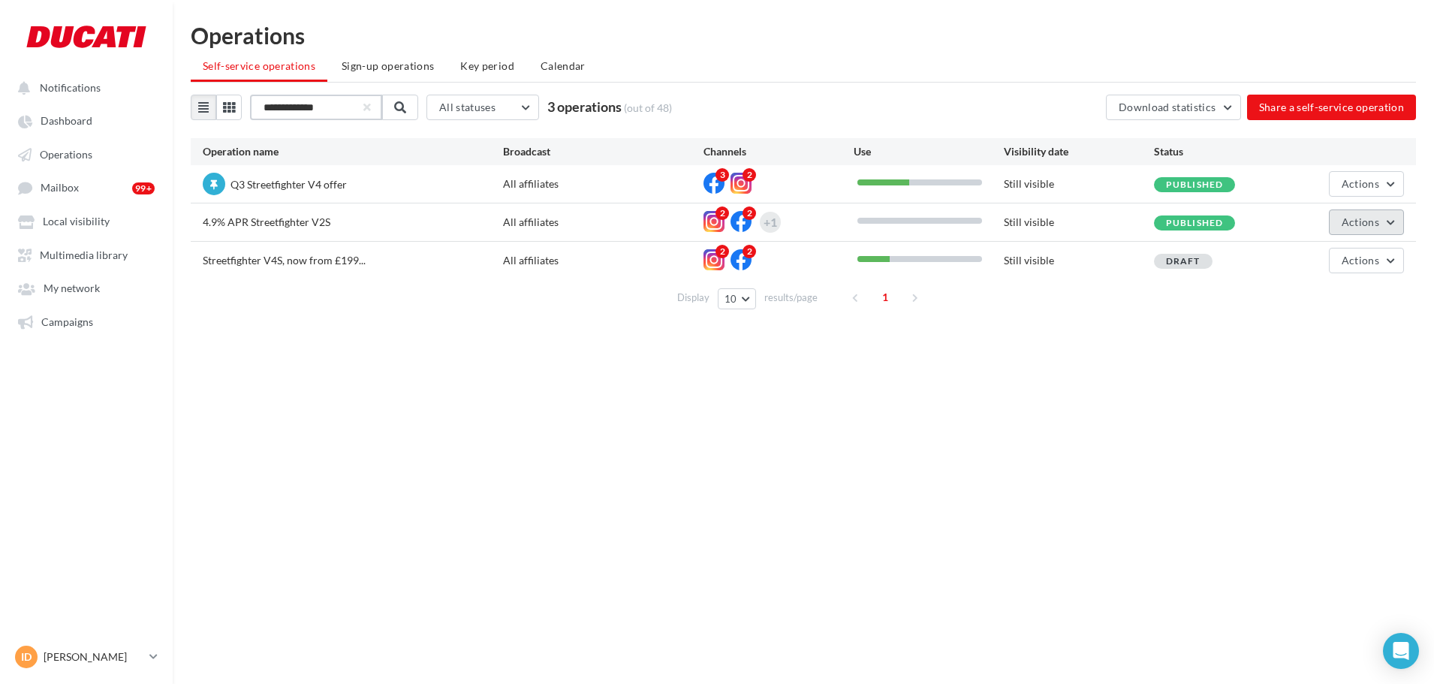
type input "**********"
click at [1350, 222] on span "Actions" at bounding box center [1361, 221] width 38 height 13
drag, startPoint x: 1196, startPoint y: 354, endPoint x: 1169, endPoint y: 327, distance: 38.8
click at [1195, 354] on div "Notifications Dashboard Operations Mailbox" at bounding box center [717, 366] width 1434 height 684
click at [1201, 221] on span "Published" at bounding box center [1195, 222] width 58 height 11
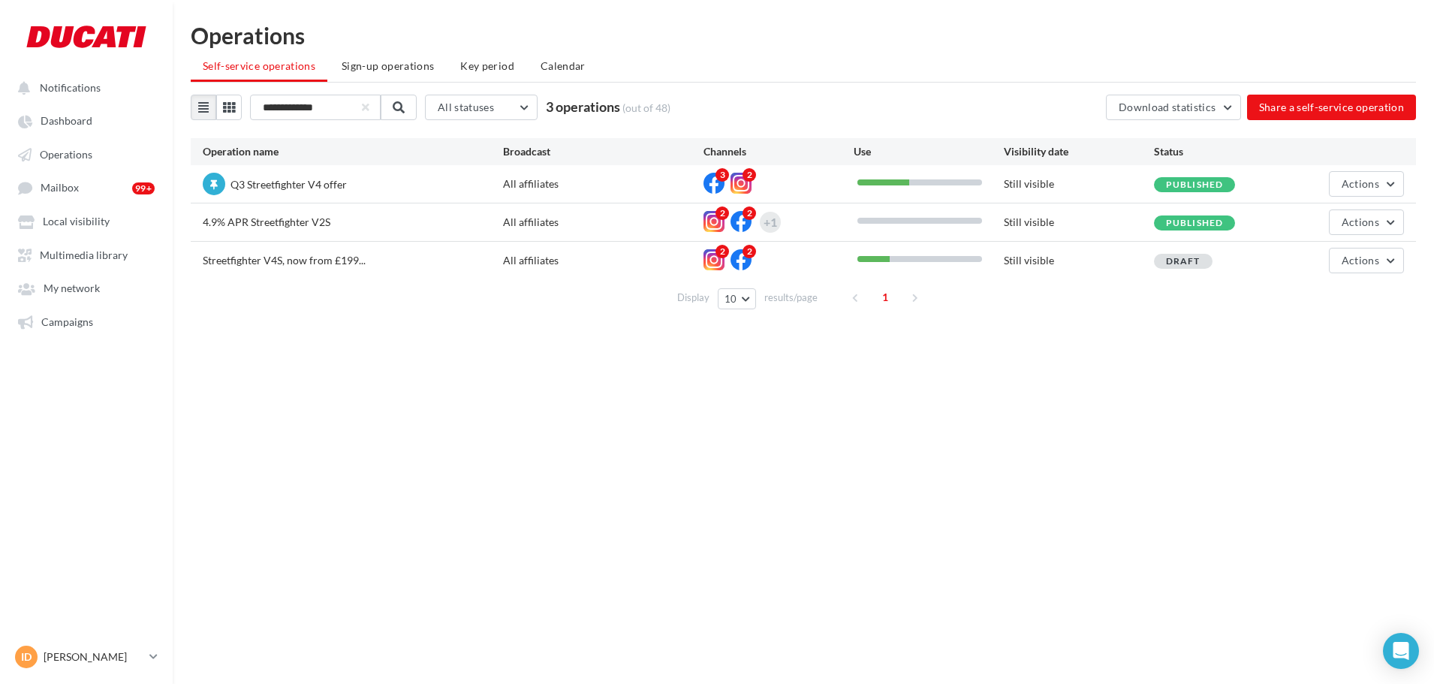
click at [252, 221] on span "4.9% APR Streetfighter V2S" at bounding box center [267, 221] width 128 height 13
click at [211, 96] on button at bounding box center [204, 108] width 26 height 26
click at [221, 98] on button at bounding box center [229, 108] width 26 height 26
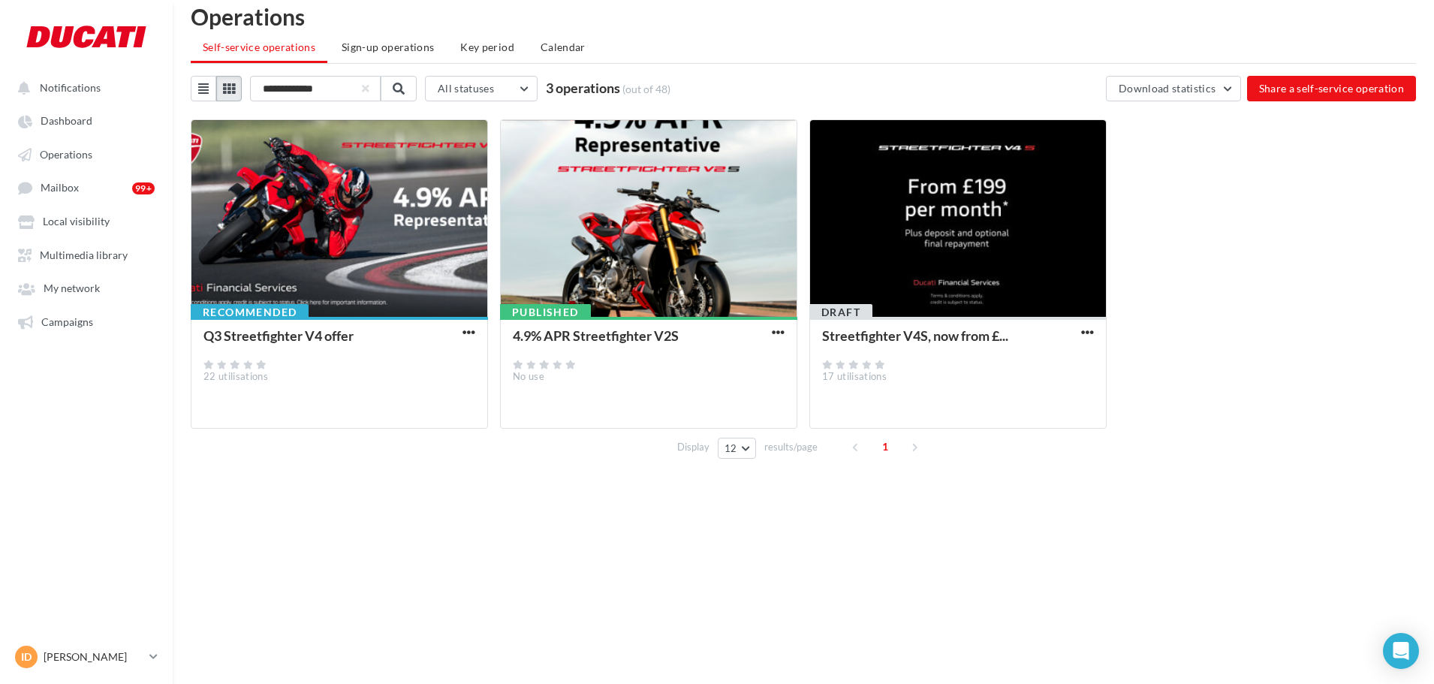
scroll to position [24, 0]
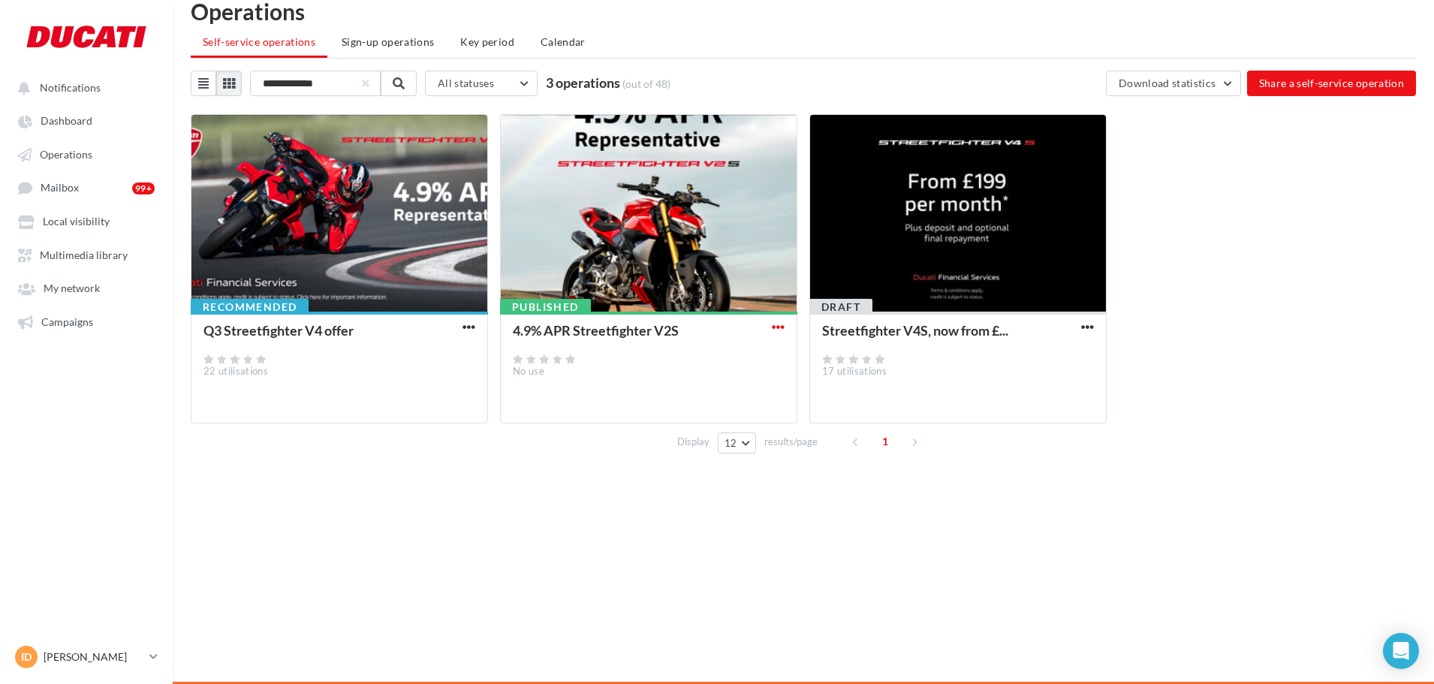
click at [779, 327] on span "button" at bounding box center [778, 327] width 13 height 13
click at [585, 458] on div "Display 12 12 24 48 96 results/page 1" at bounding box center [803, 441] width 1225 height 36
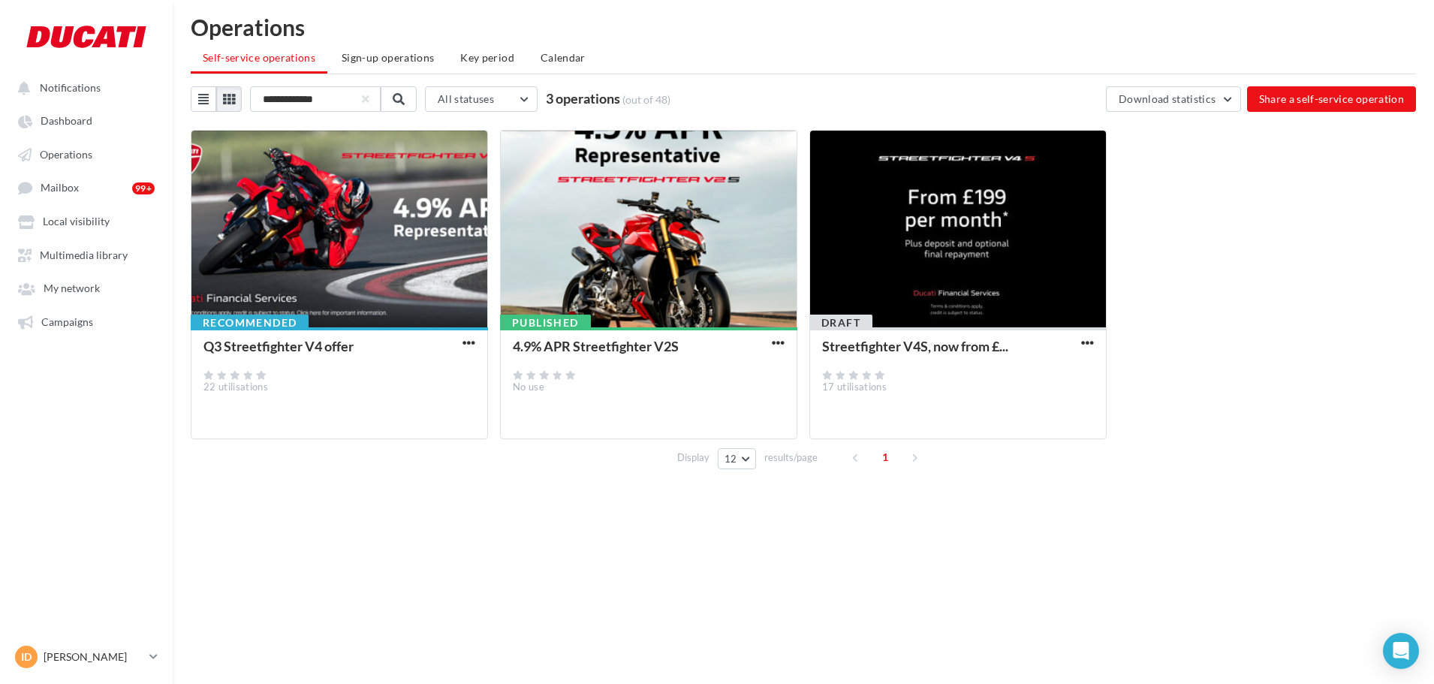
scroll to position [0, 0]
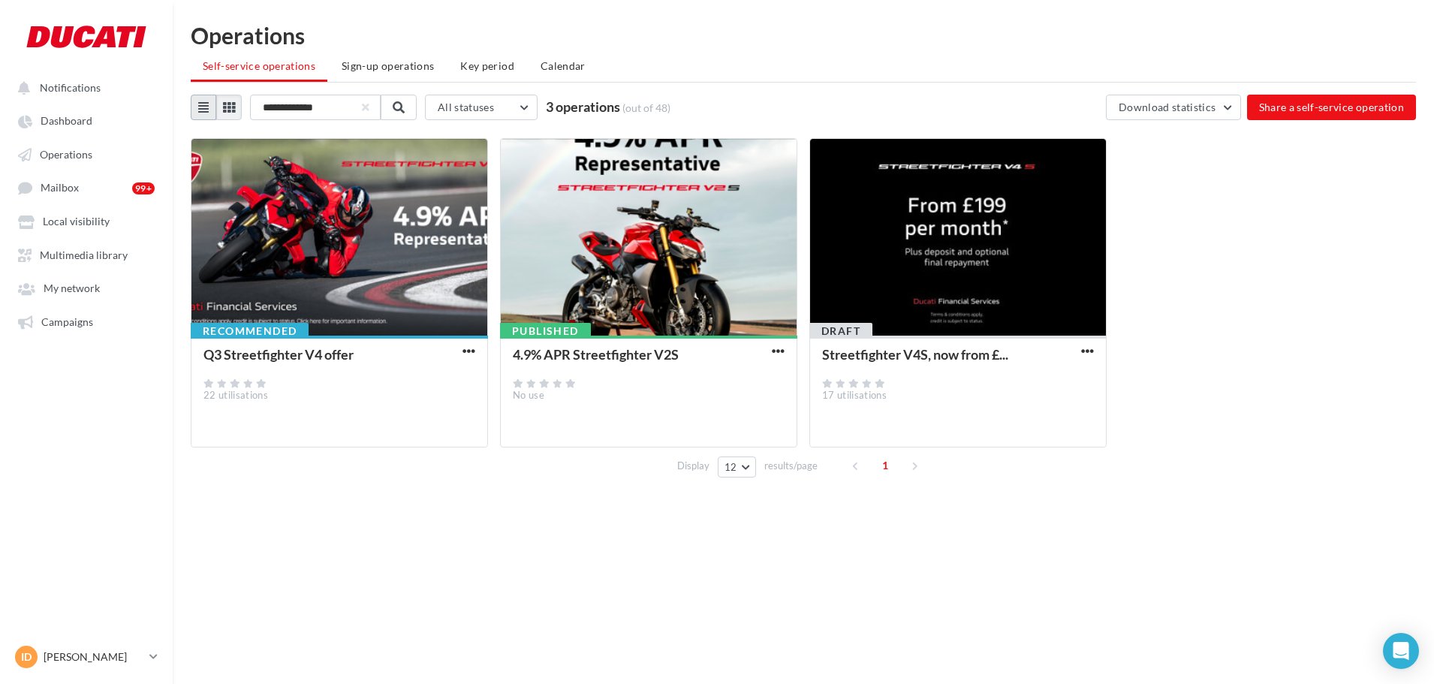
click at [214, 109] on button at bounding box center [204, 108] width 26 height 26
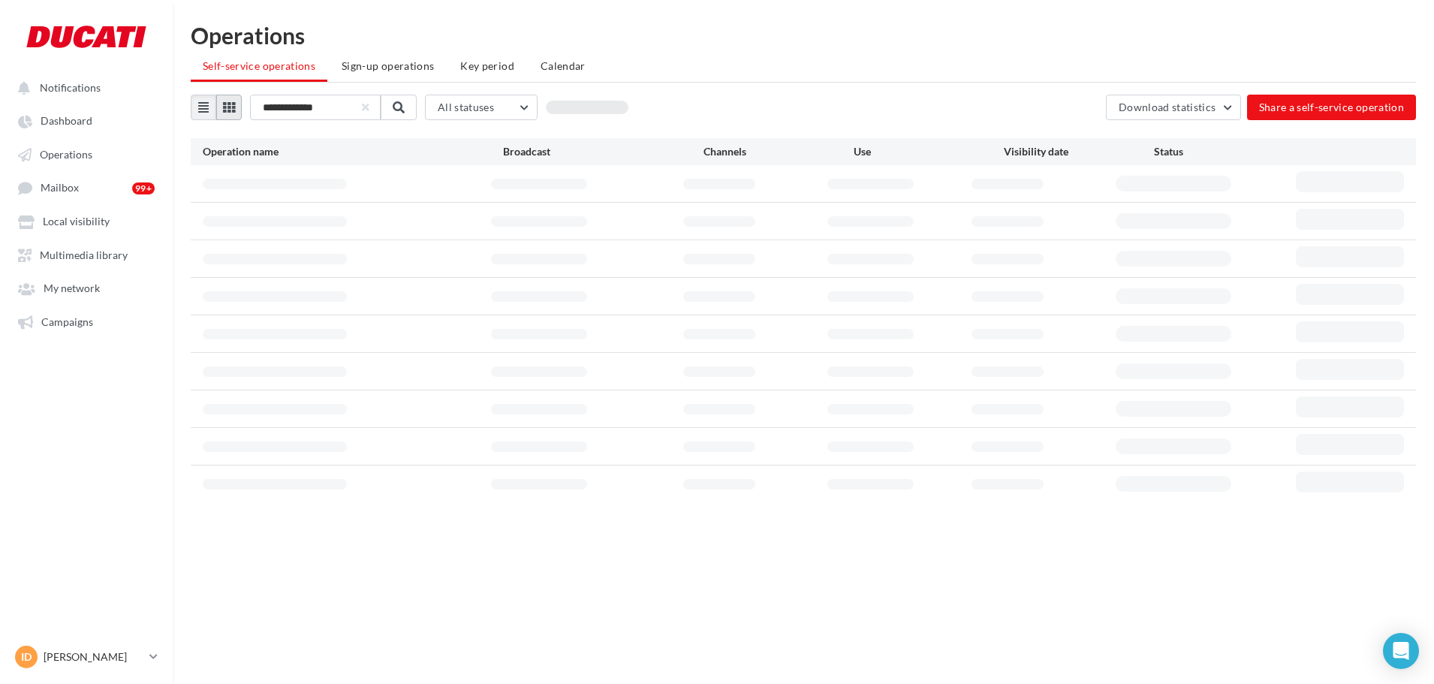
click at [222, 108] on button at bounding box center [229, 108] width 26 height 26
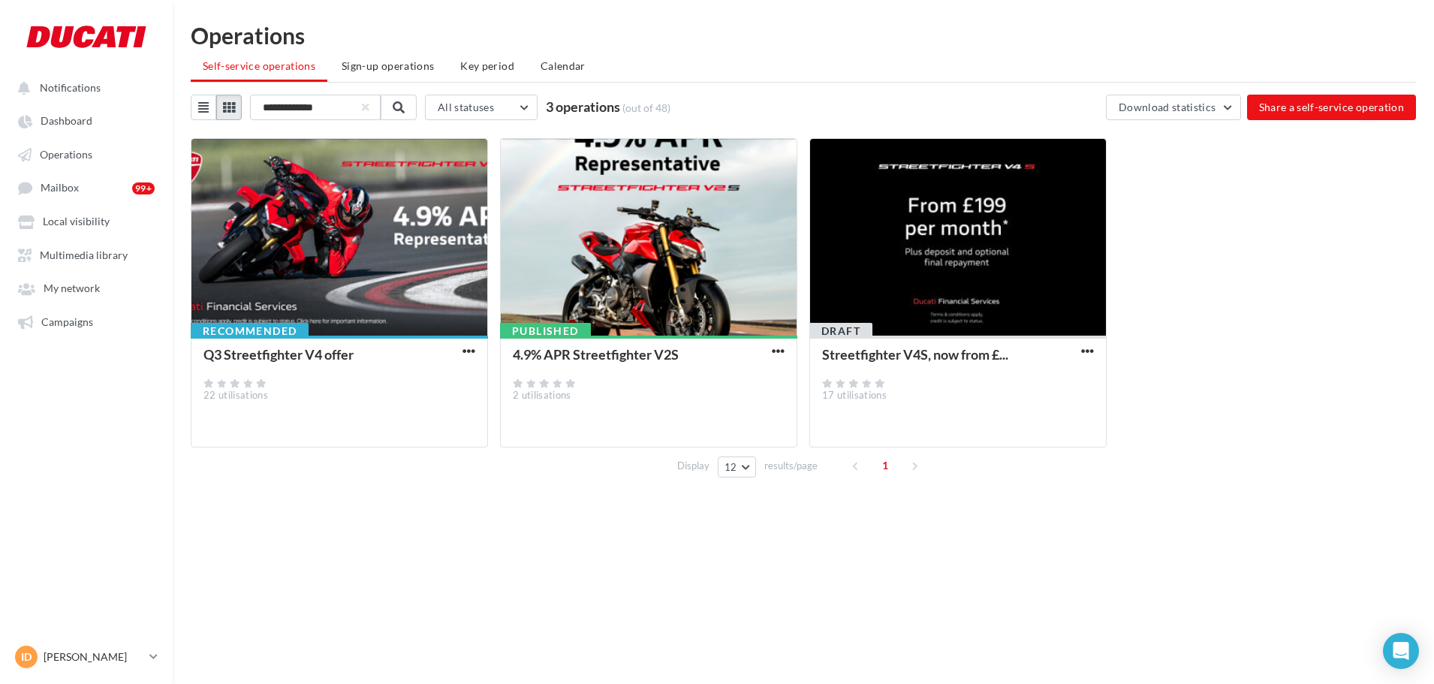
click at [226, 100] on button at bounding box center [229, 108] width 26 height 26
click at [201, 107] on icon at bounding box center [203, 107] width 11 height 12
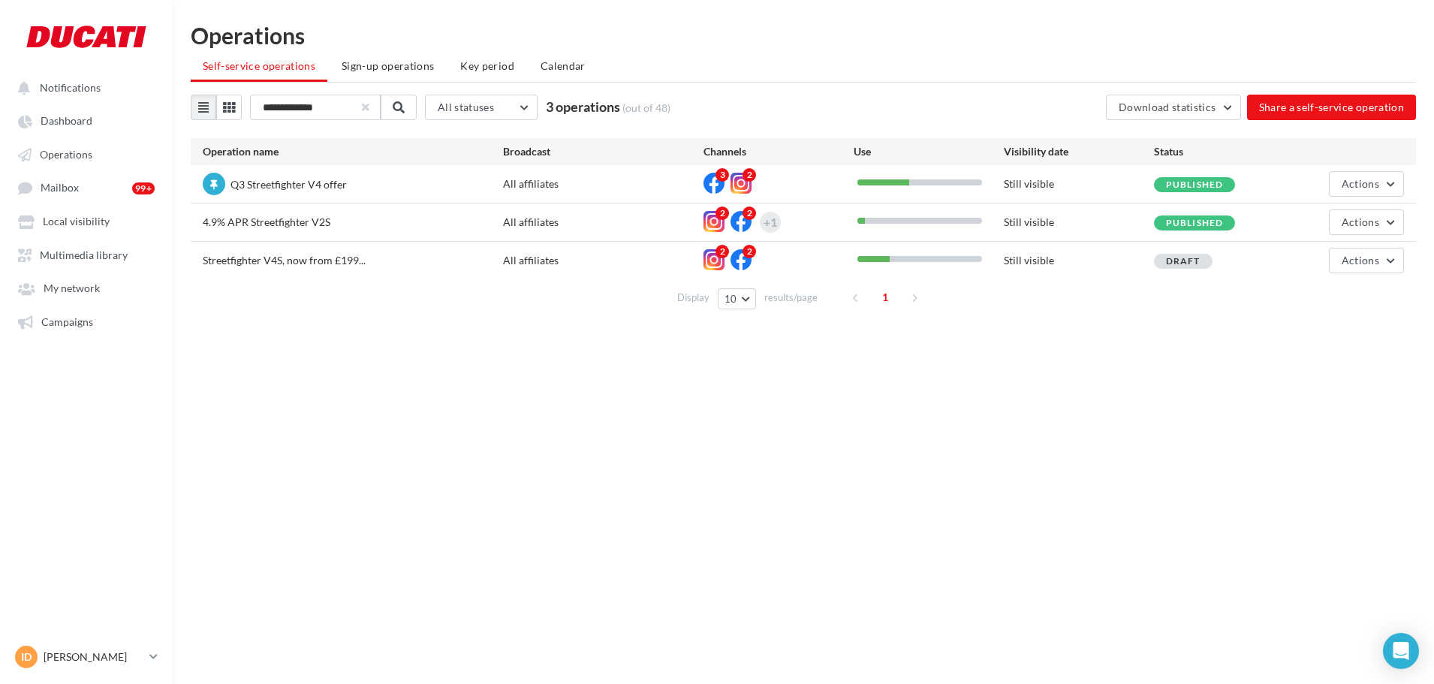
drag, startPoint x: 372, startPoint y: 109, endPoint x: 315, endPoint y: 119, distance: 58.6
click at [369, 109] on button "button" at bounding box center [366, 107] width 6 height 6
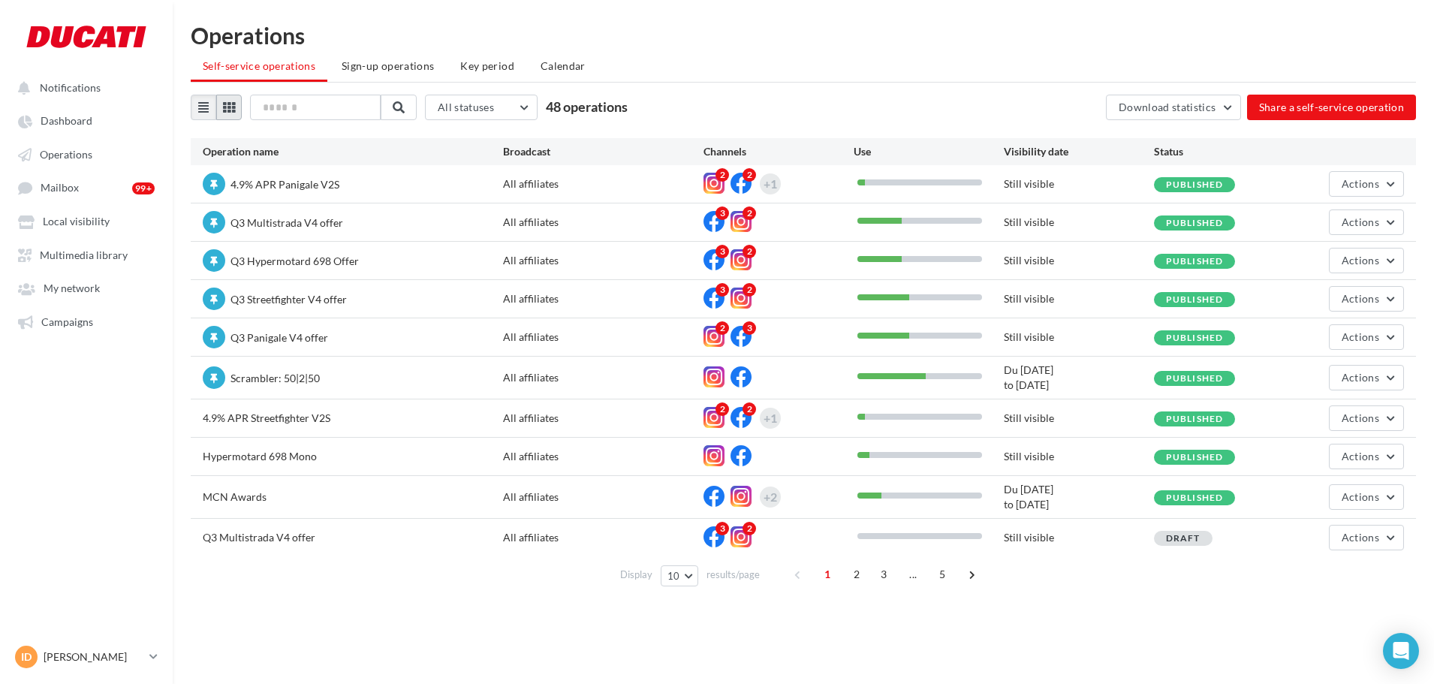
click at [240, 107] on button at bounding box center [229, 108] width 26 height 26
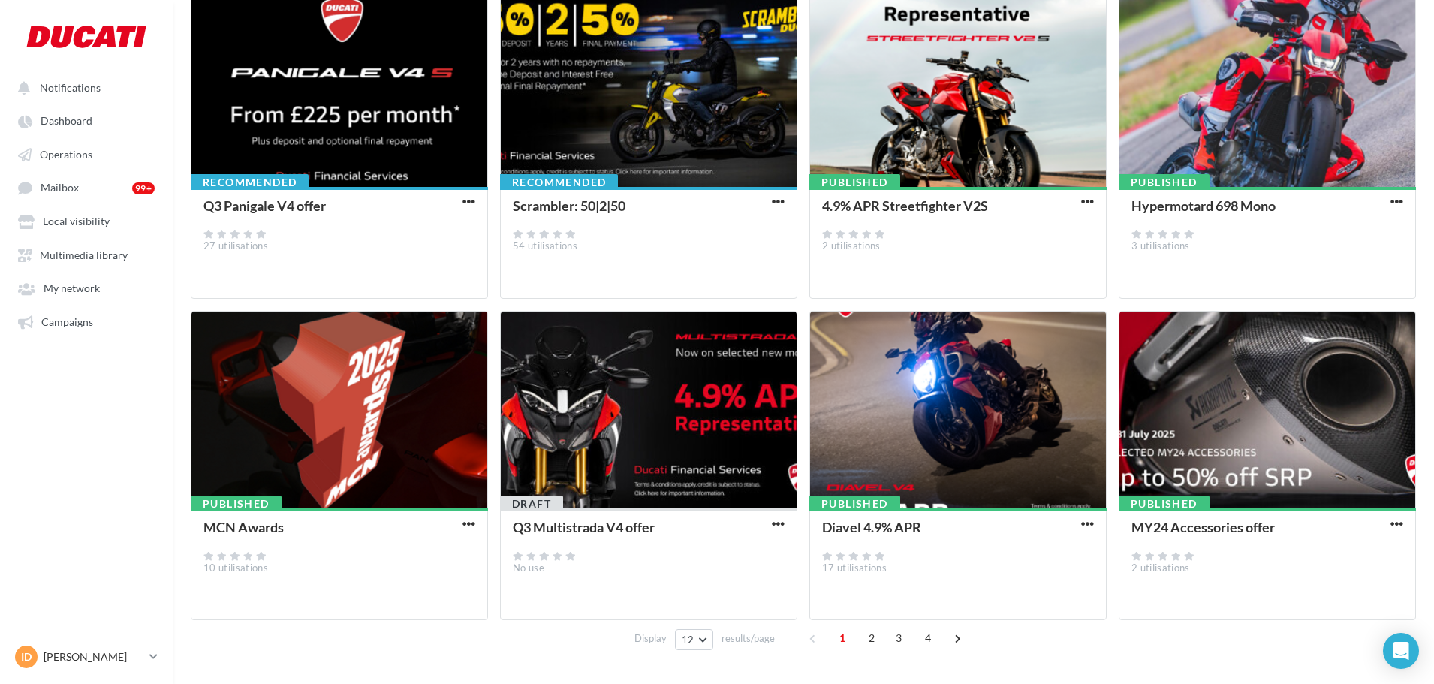
scroll to position [490, 0]
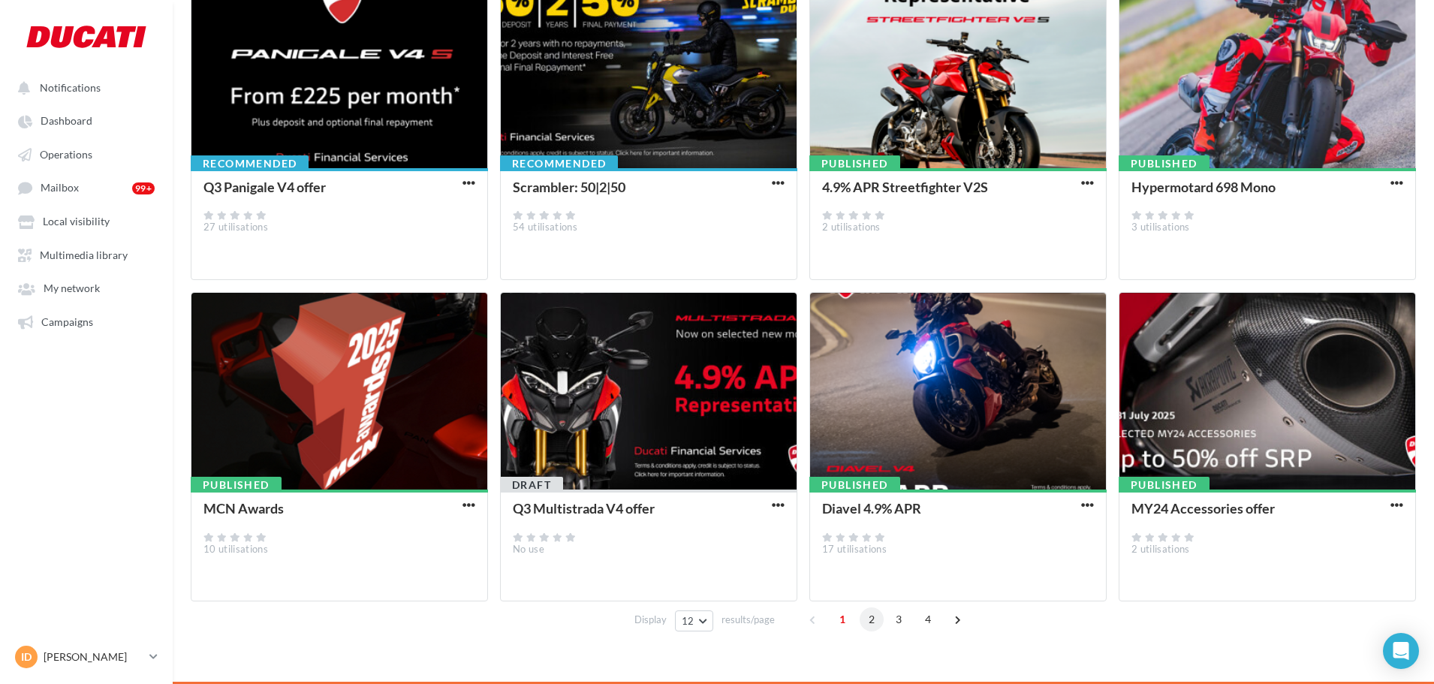
click at [860, 622] on span "2" at bounding box center [872, 619] width 24 height 24
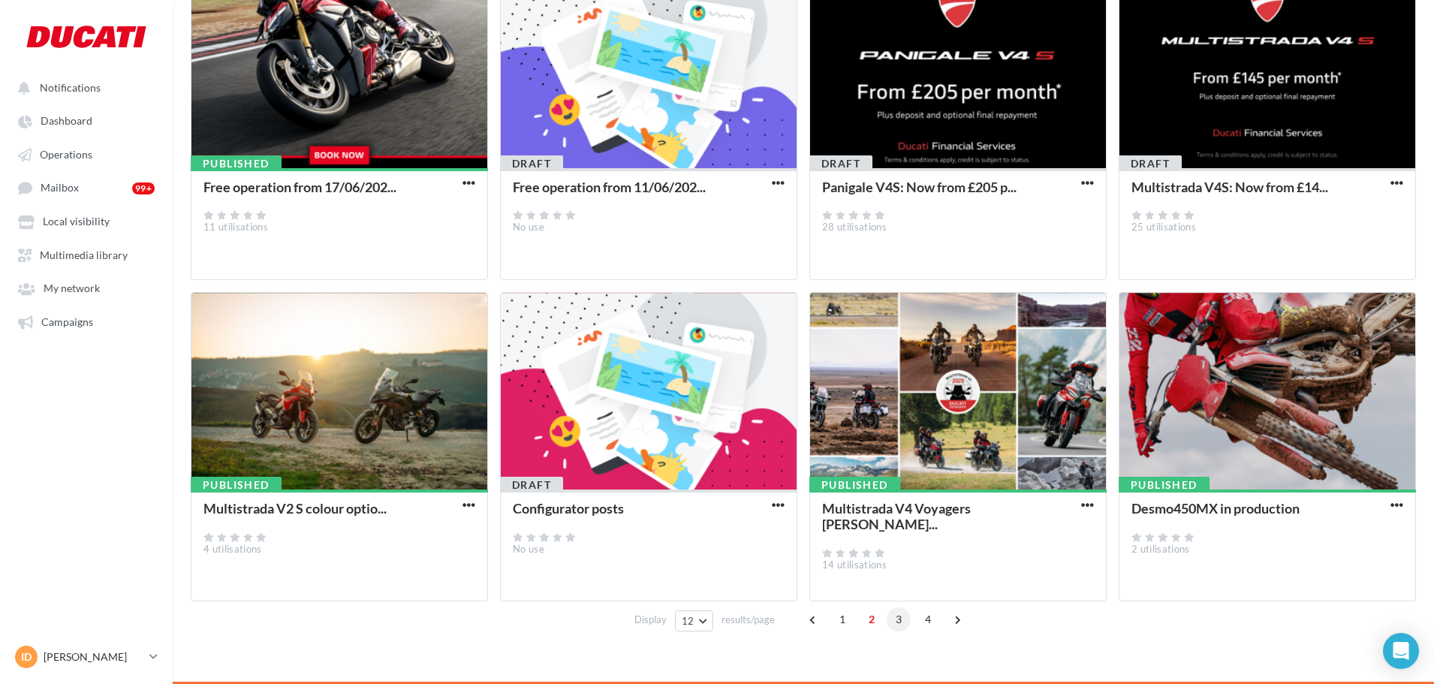
click at [893, 622] on span "3" at bounding box center [899, 619] width 24 height 24
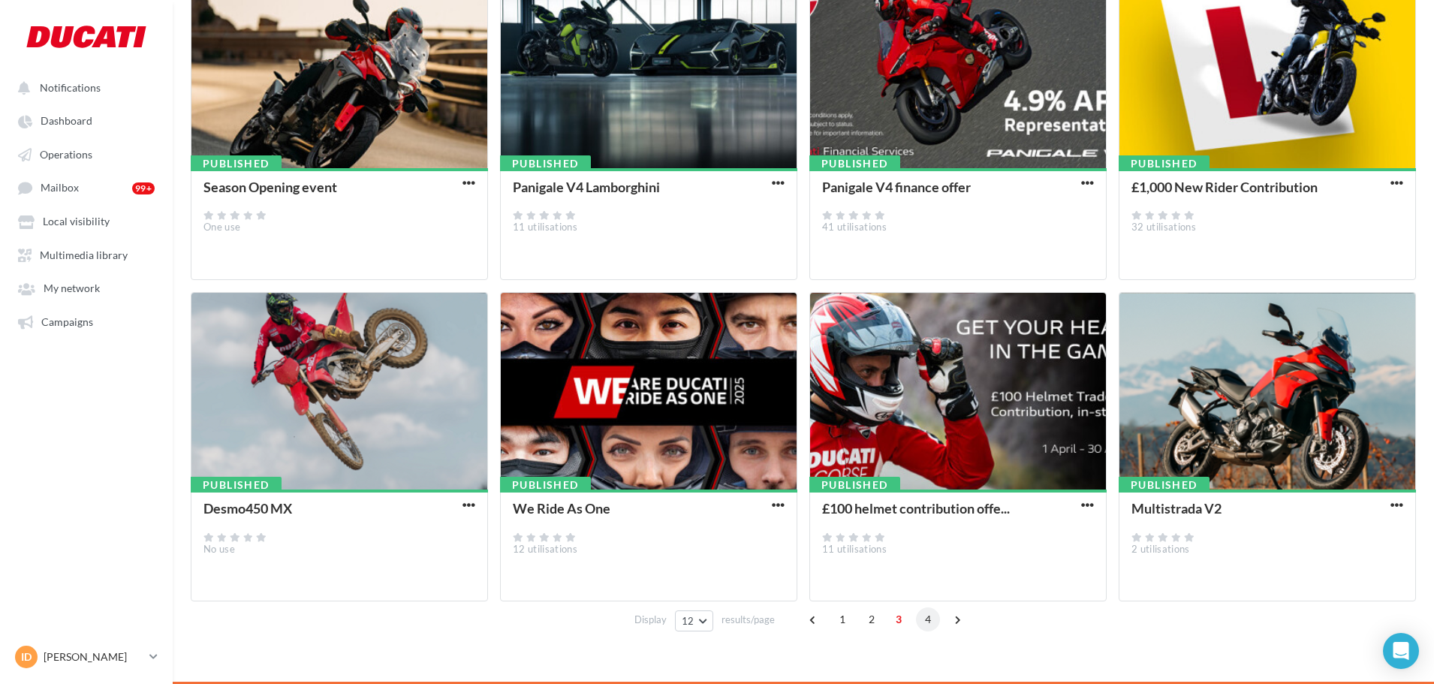
click at [921, 621] on span "4" at bounding box center [928, 619] width 24 height 24
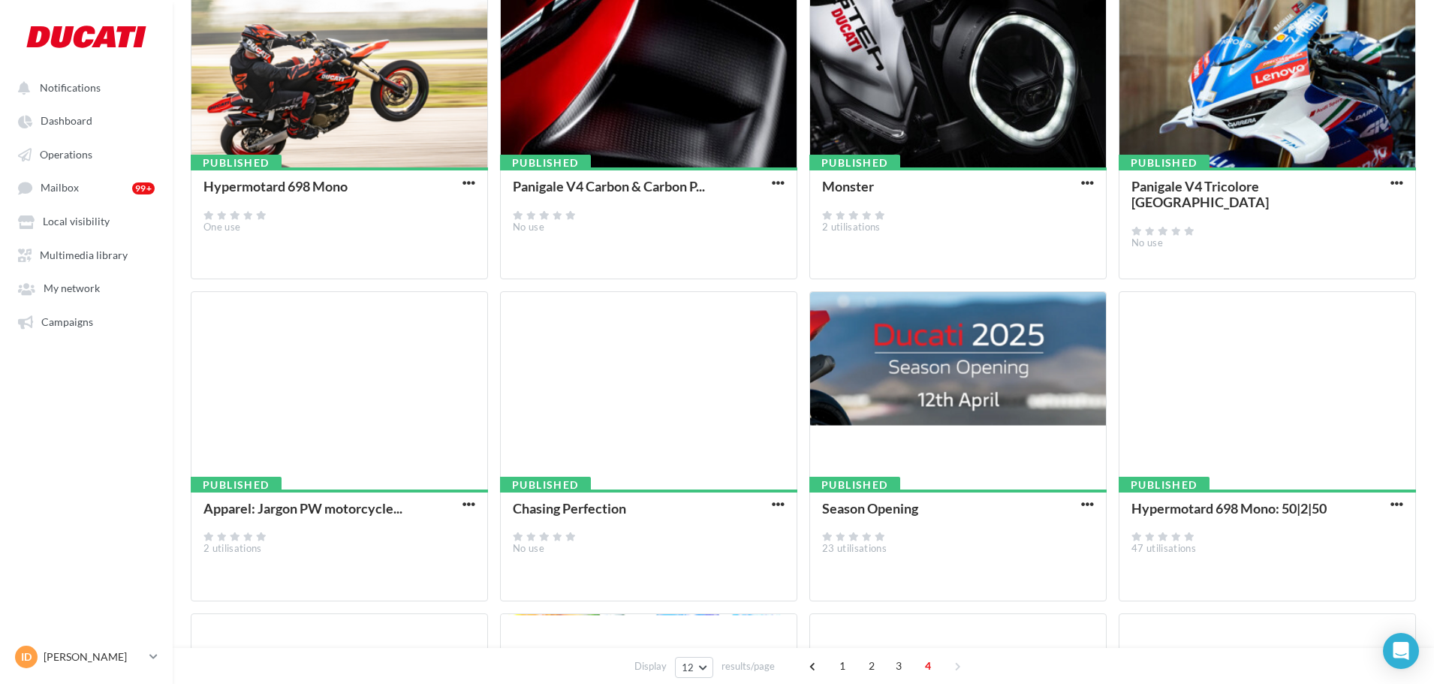
scroll to position [0, 0]
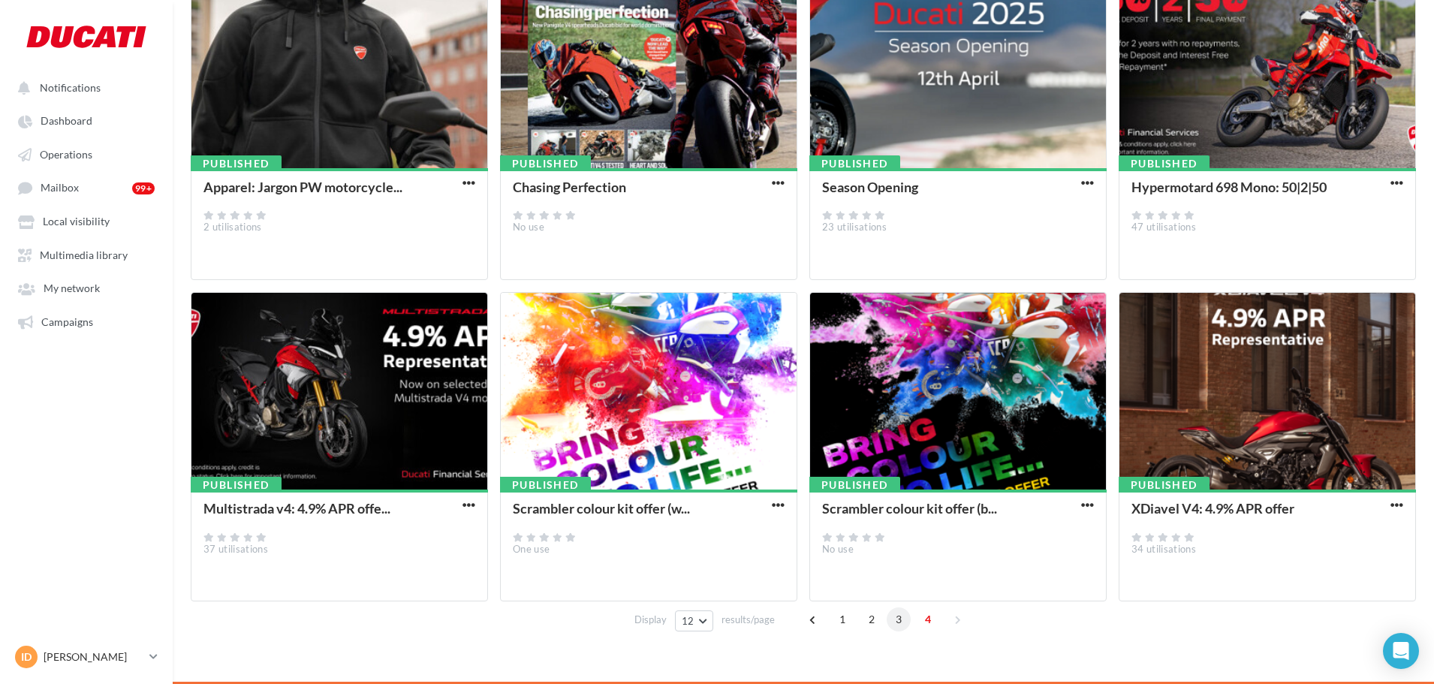
click at [893, 629] on span "3" at bounding box center [899, 619] width 24 height 24
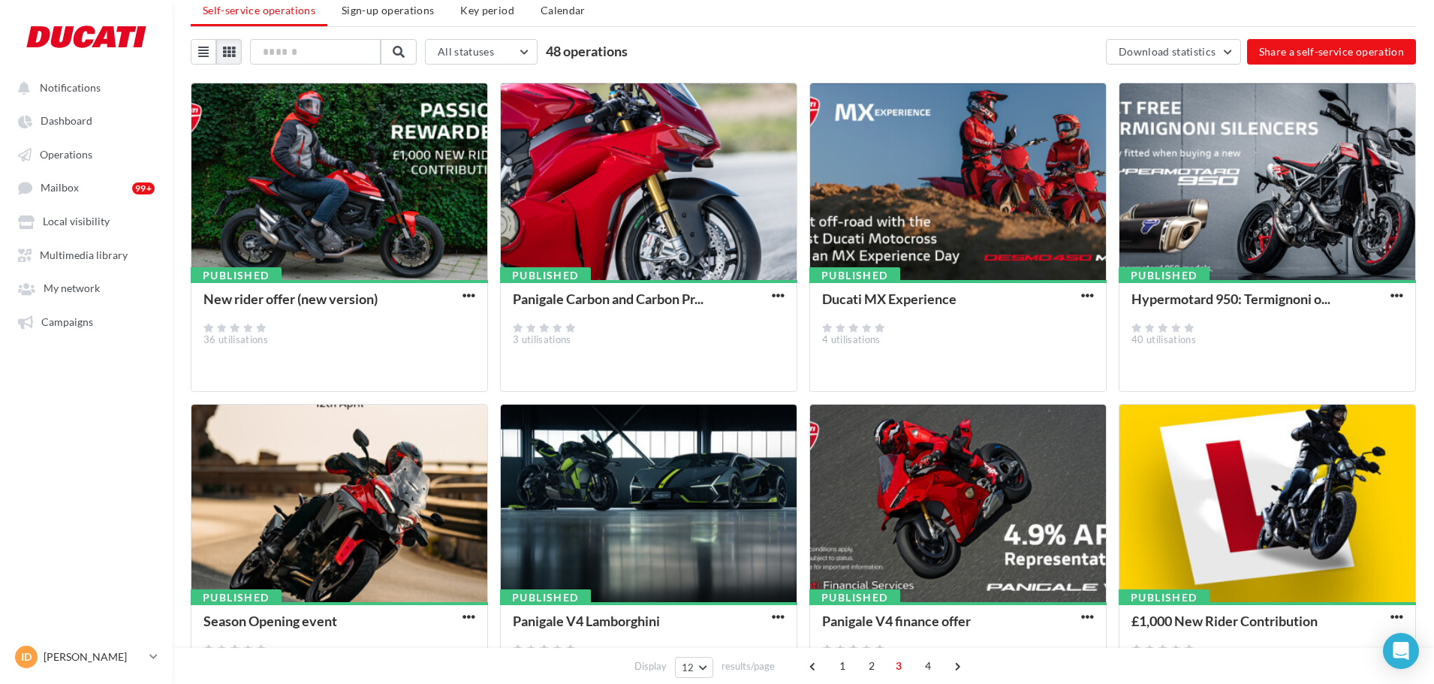
scroll to position [39, 0]
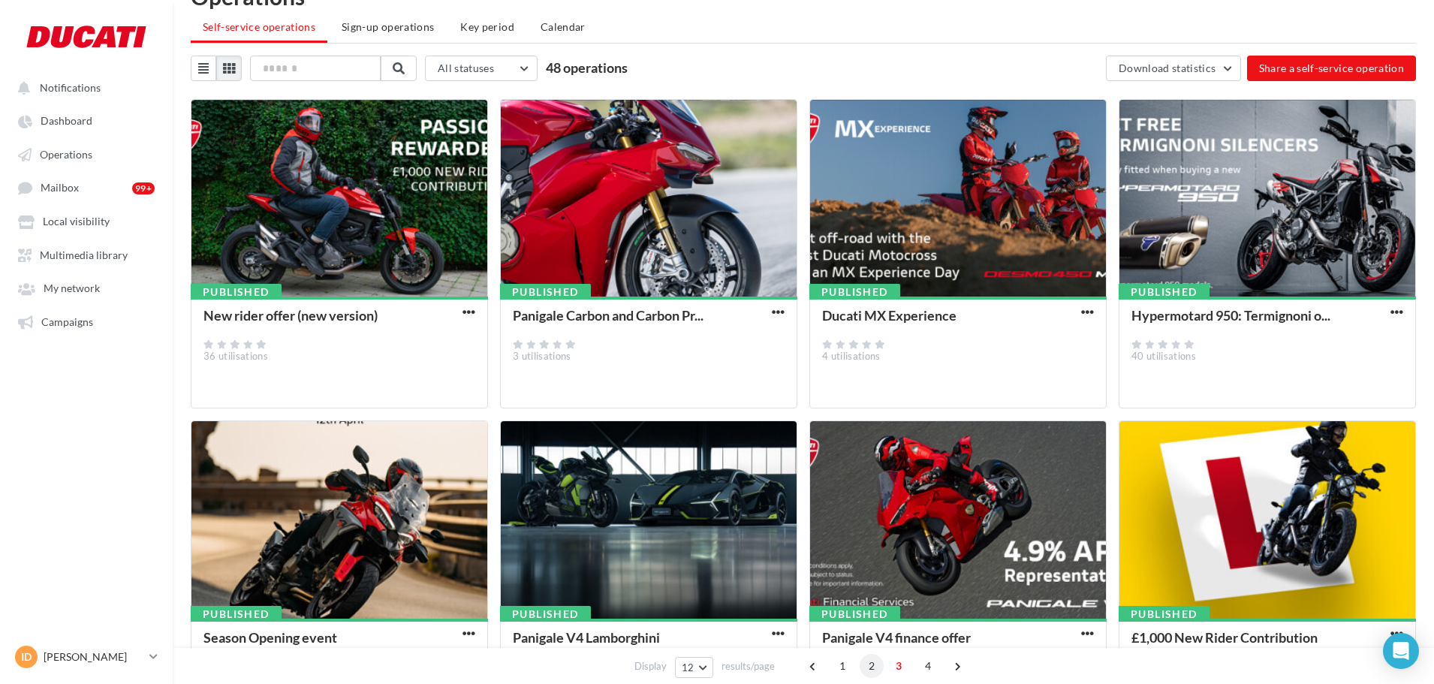
click at [875, 667] on span "2" at bounding box center [872, 666] width 24 height 24
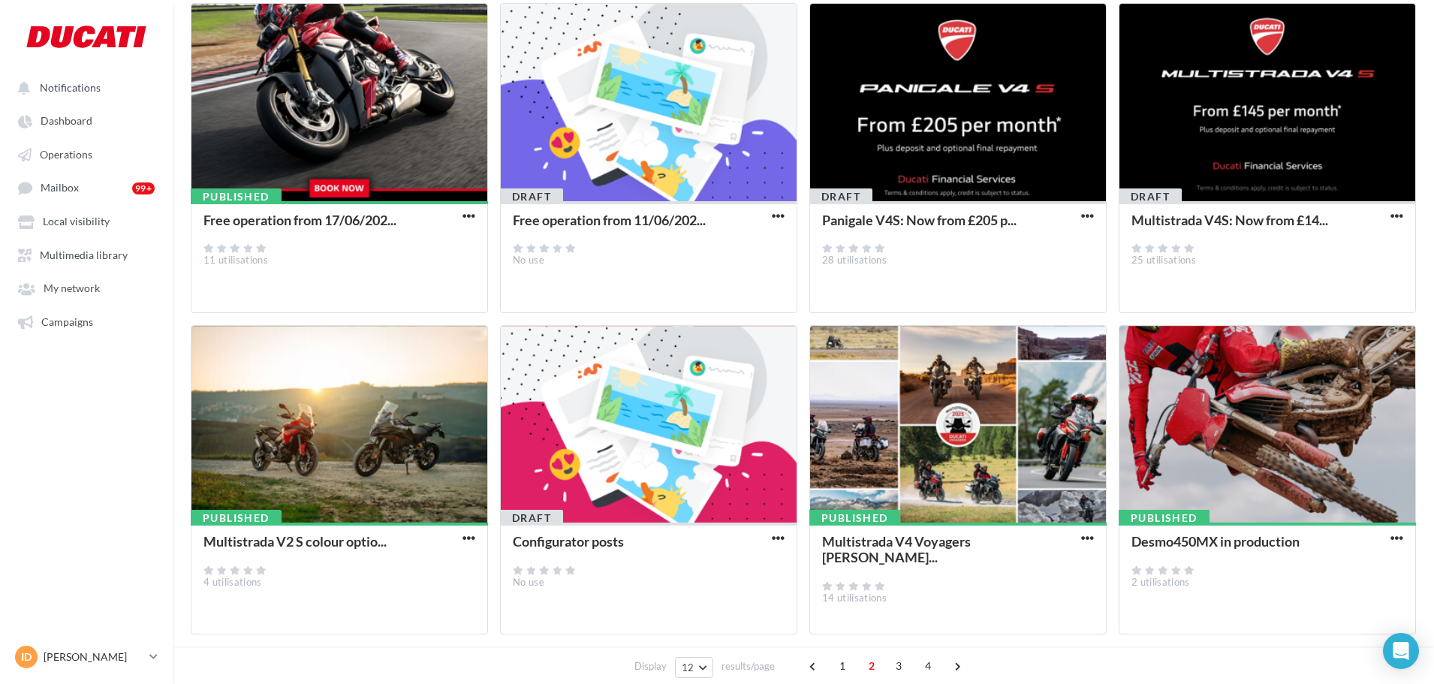
scroll to position [490, 0]
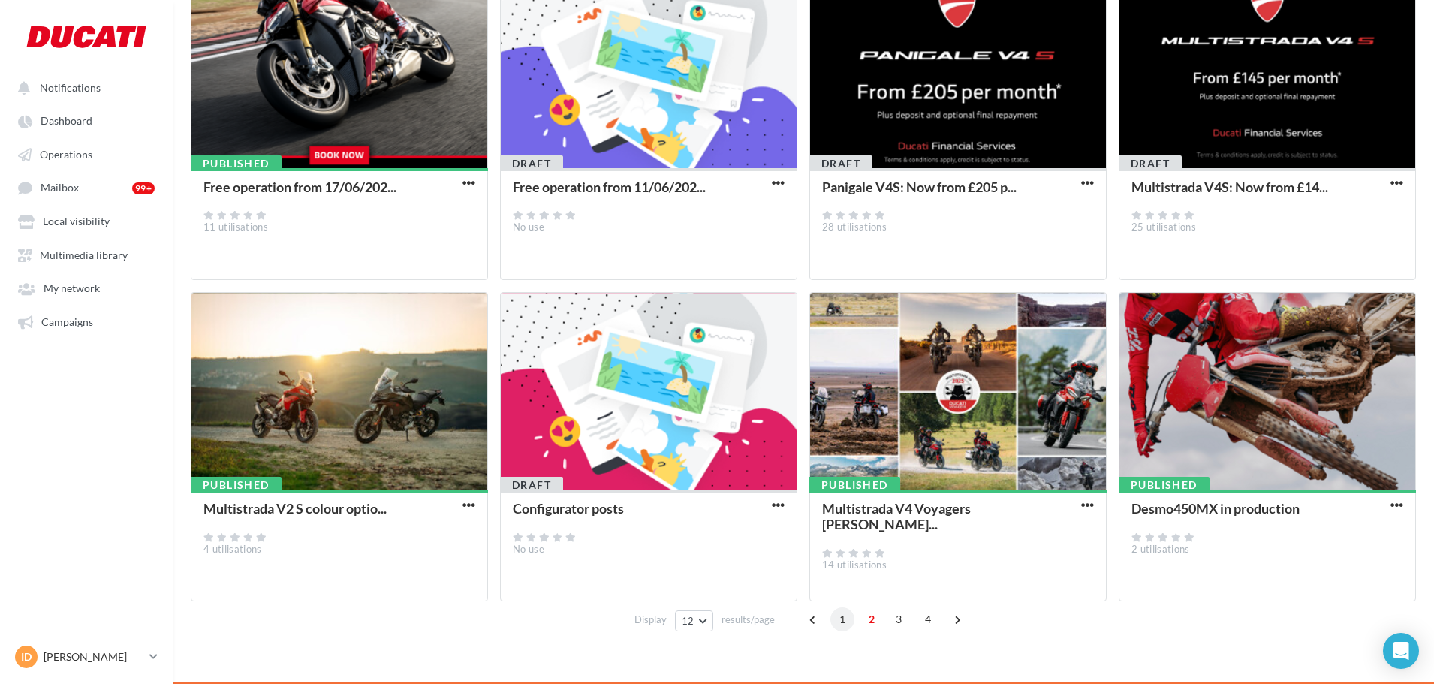
click at [841, 626] on span "1" at bounding box center [842, 619] width 24 height 24
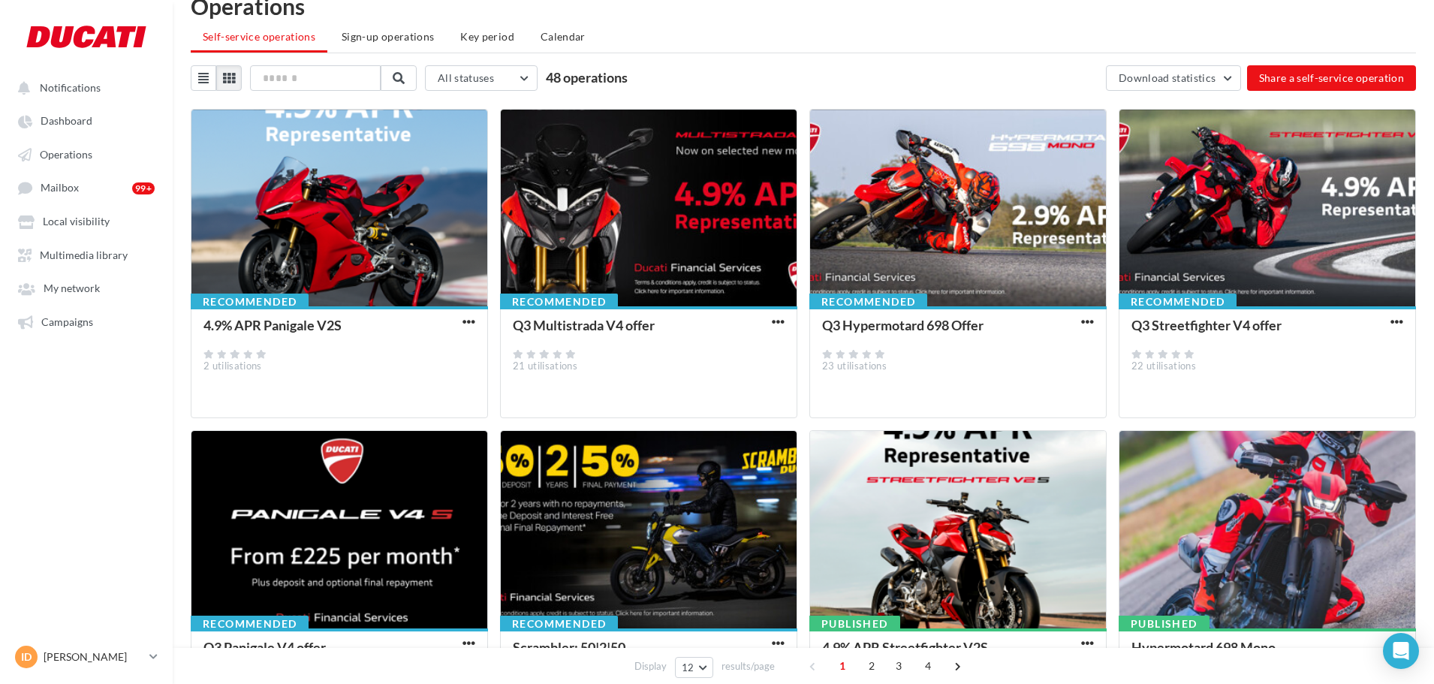
scroll to position [3, 0]
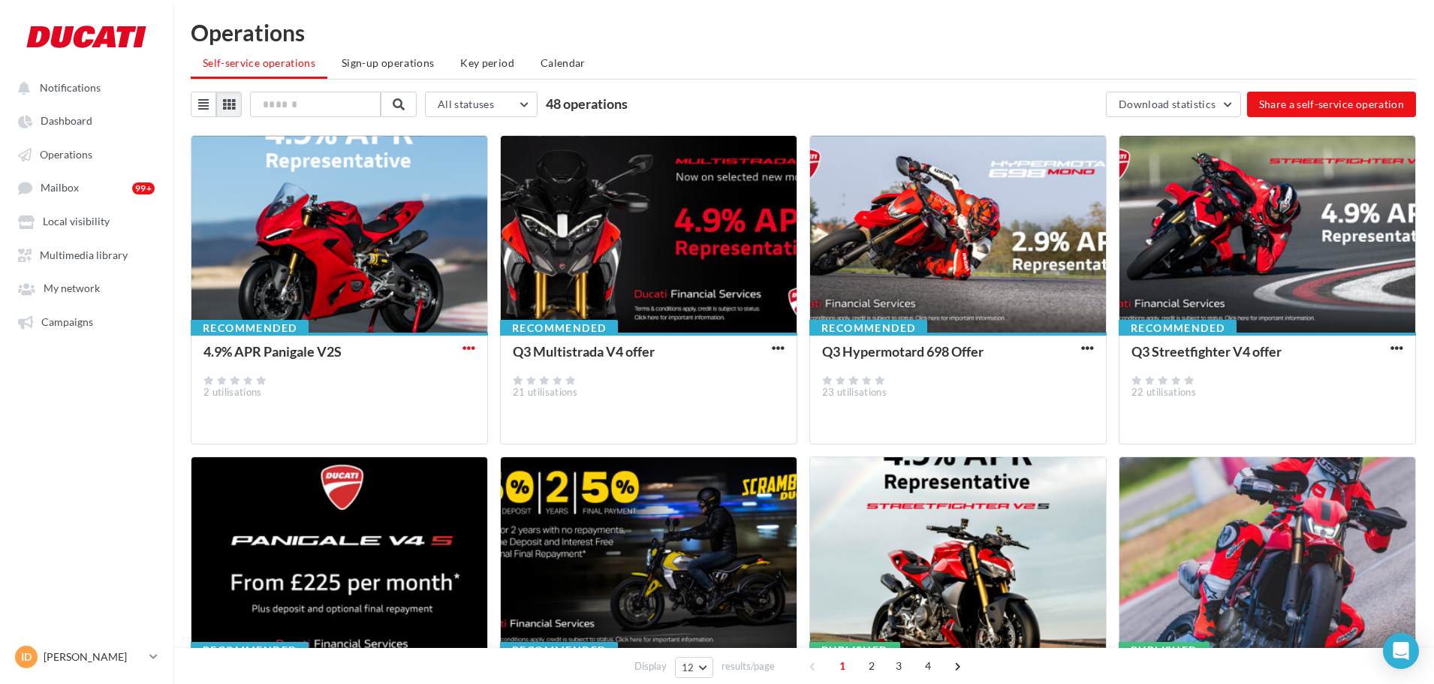
click at [463, 345] on span "button" at bounding box center [469, 348] width 13 height 13
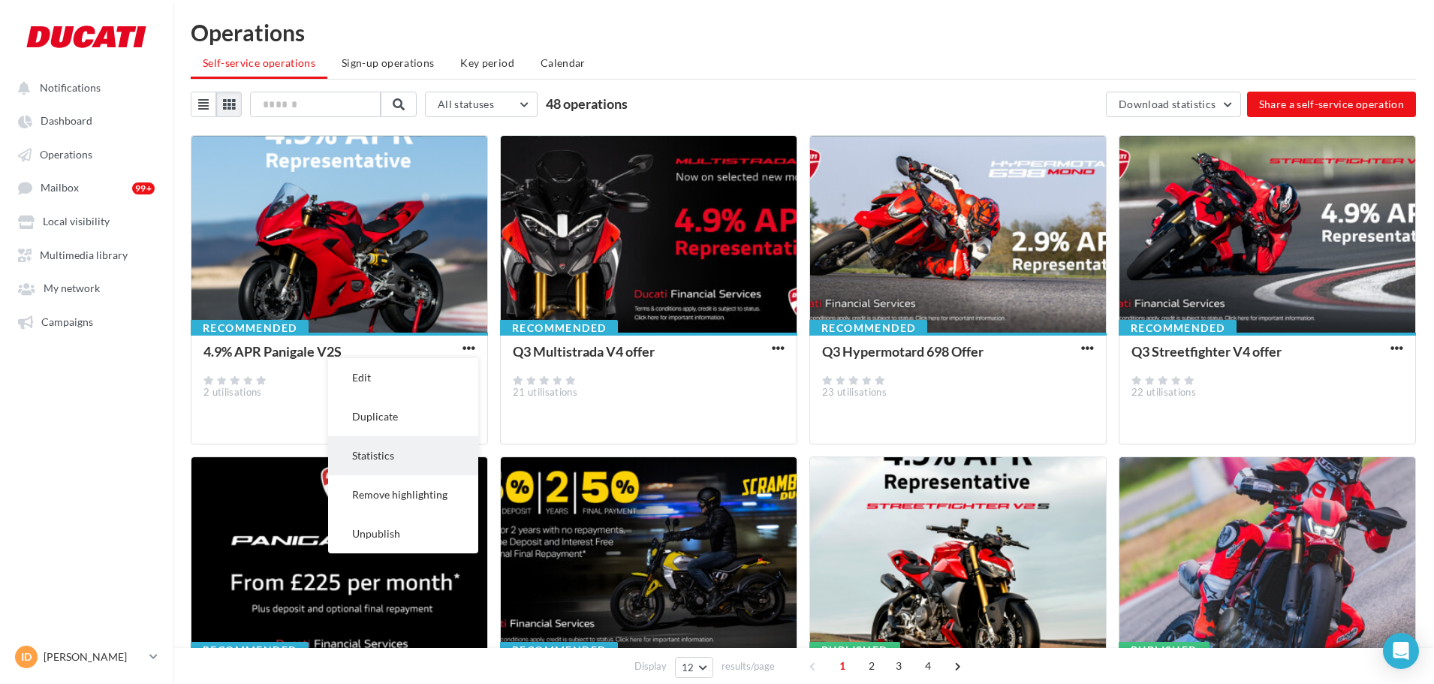
click at [430, 466] on button "Statistics" at bounding box center [403, 455] width 150 height 39
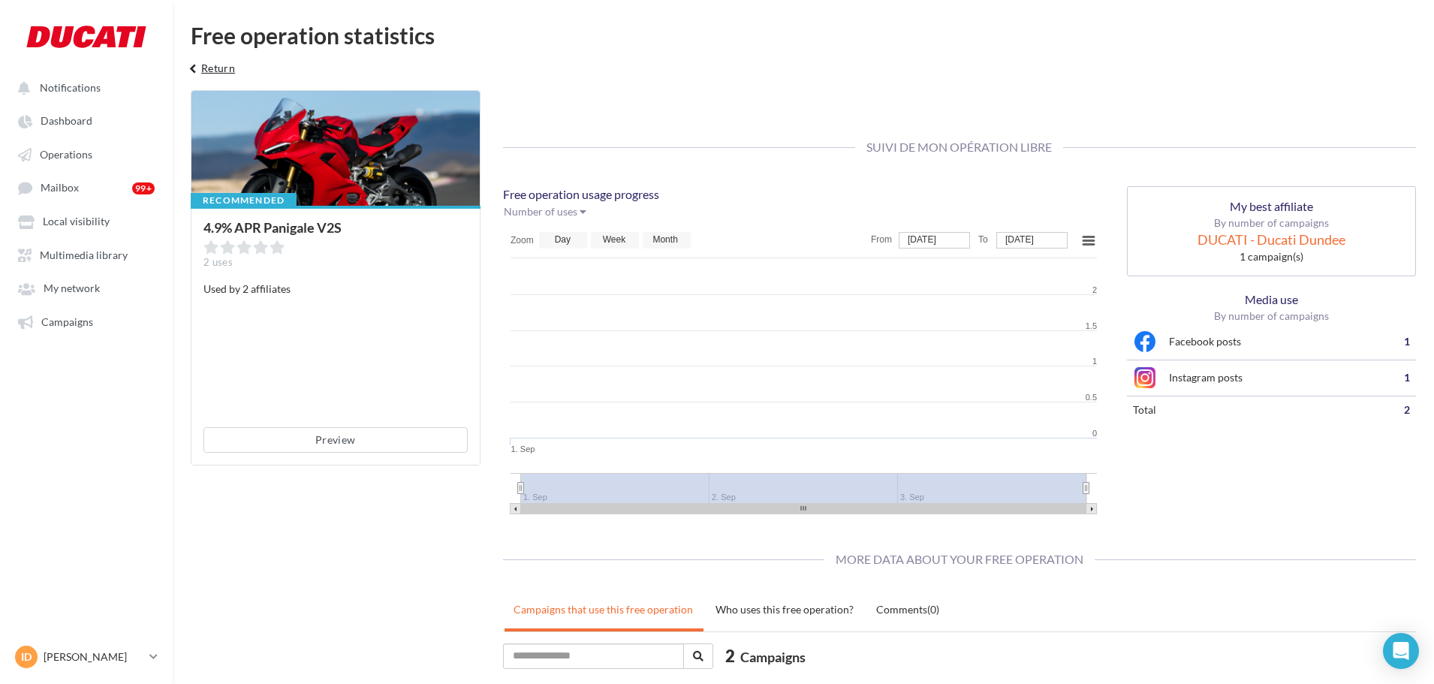
click at [218, 74] on button "keyboard_arrow_left Return" at bounding box center [210, 74] width 62 height 30
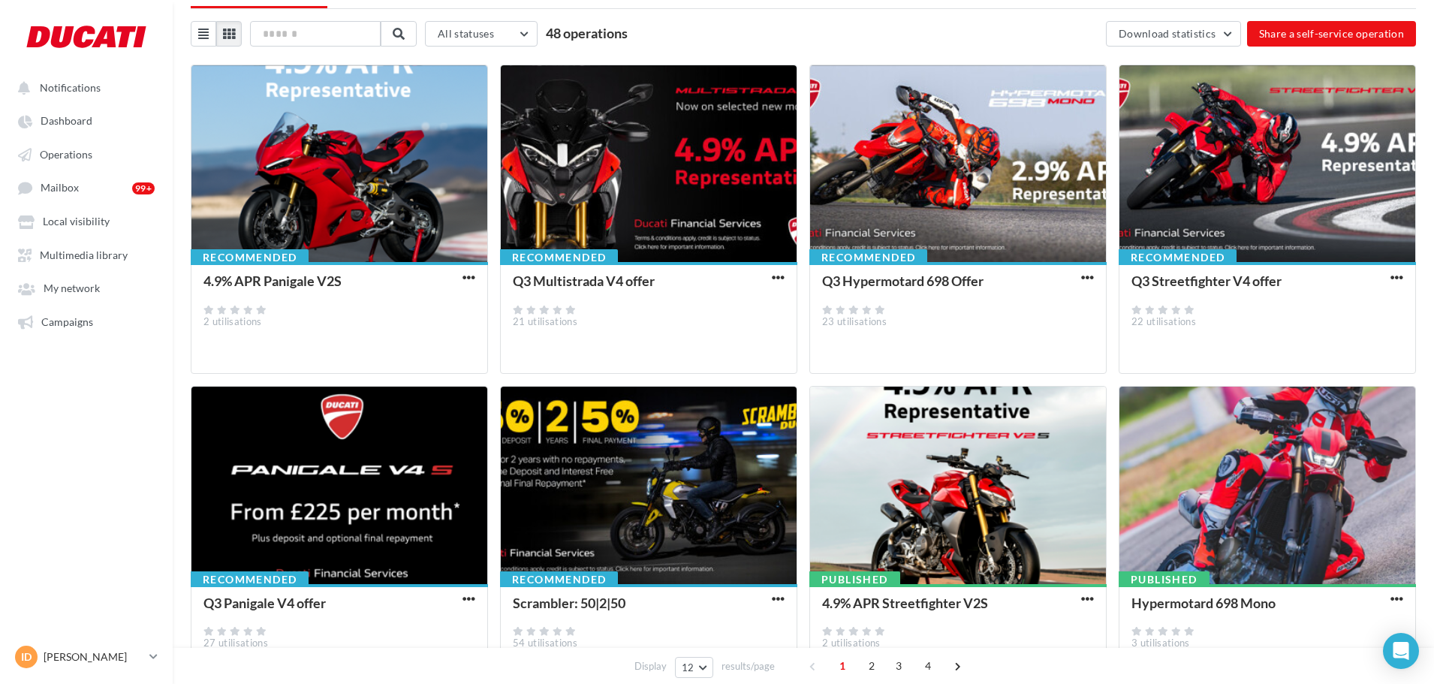
scroll to position [225, 0]
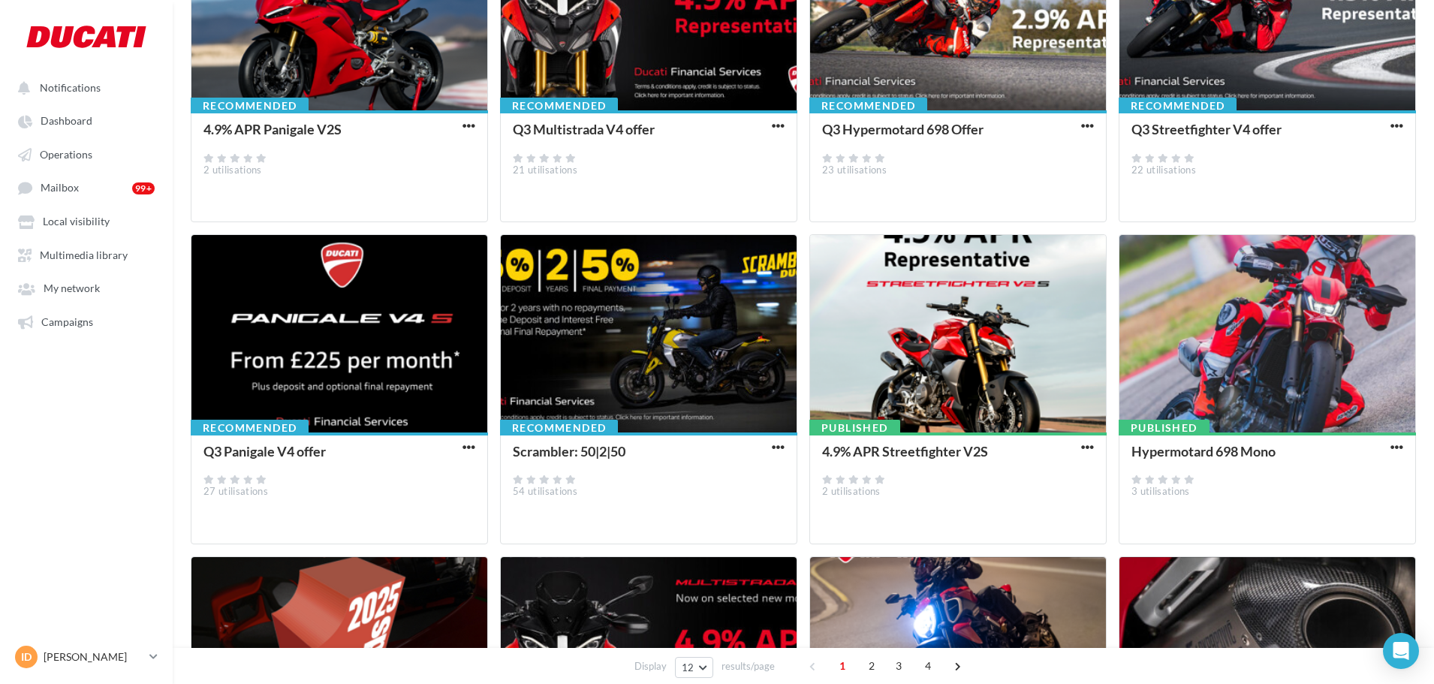
click at [1094, 450] on button "button" at bounding box center [1087, 448] width 19 height 15
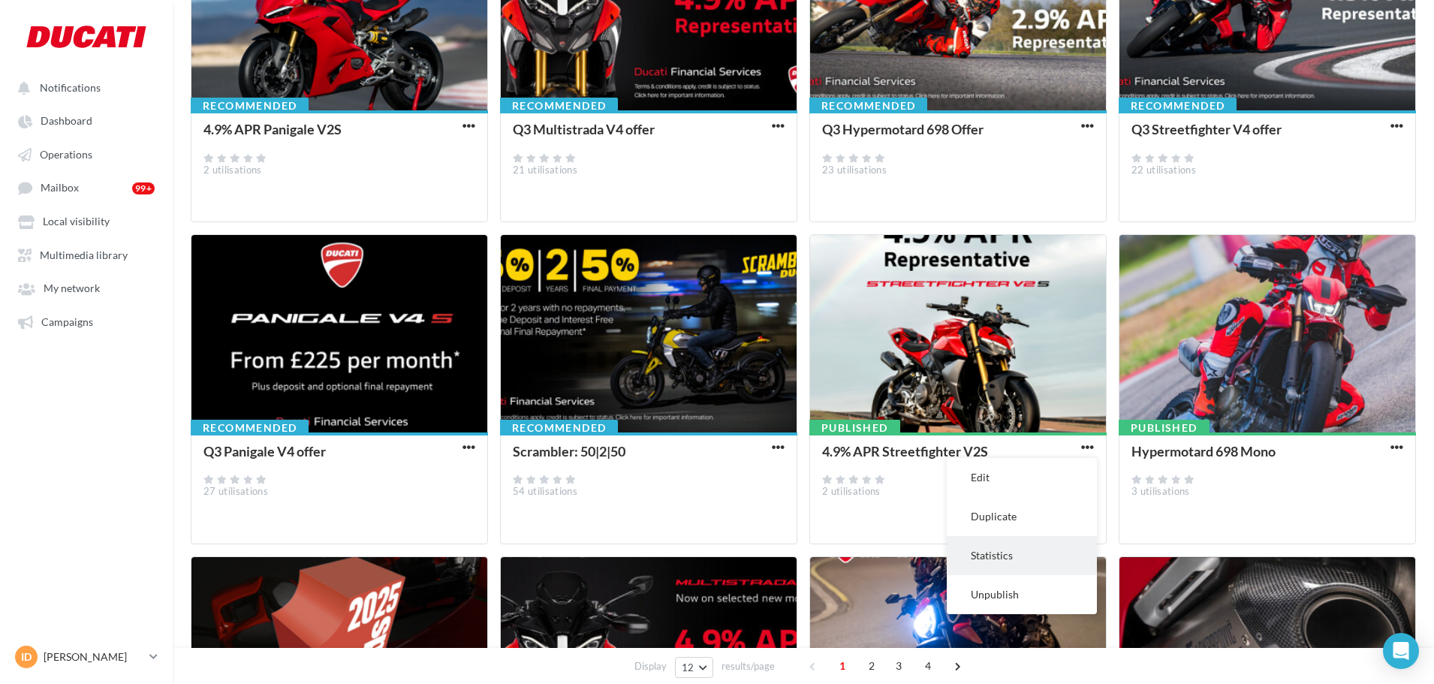
click at [1035, 550] on button "Statistics" at bounding box center [1022, 555] width 150 height 39
